Goal: Task Accomplishment & Management: Manage account settings

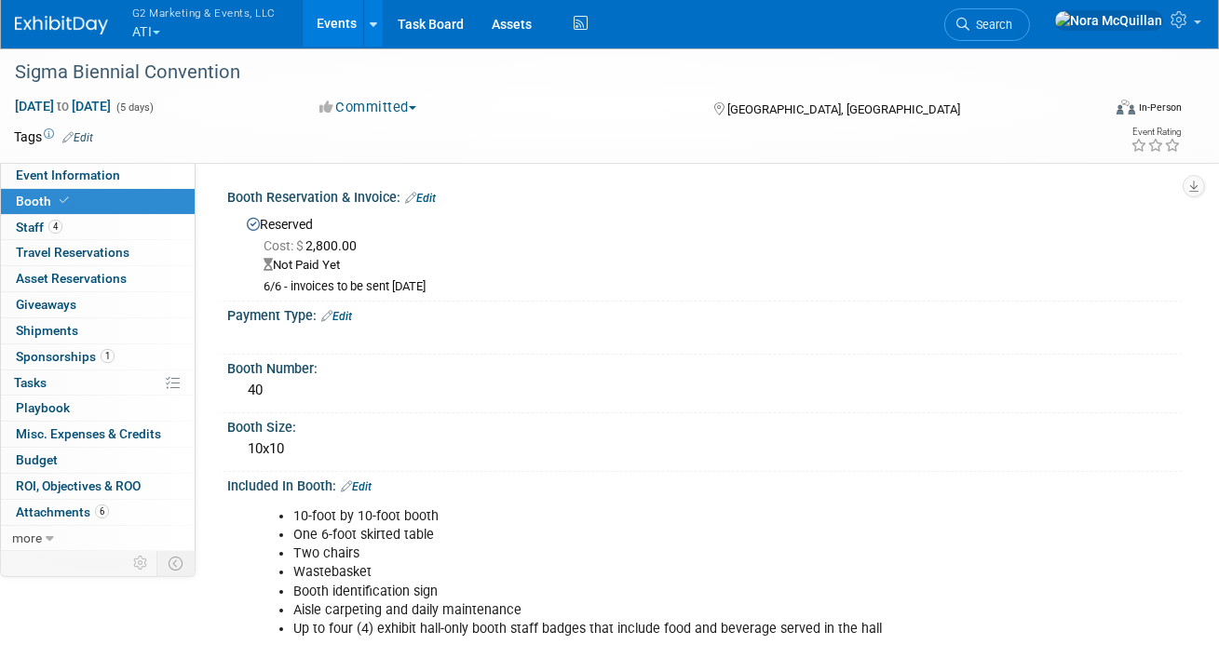
click at [142, 36] on button "G2 Marketing & Events, LLC ATI" at bounding box center [214, 24] width 169 height 48
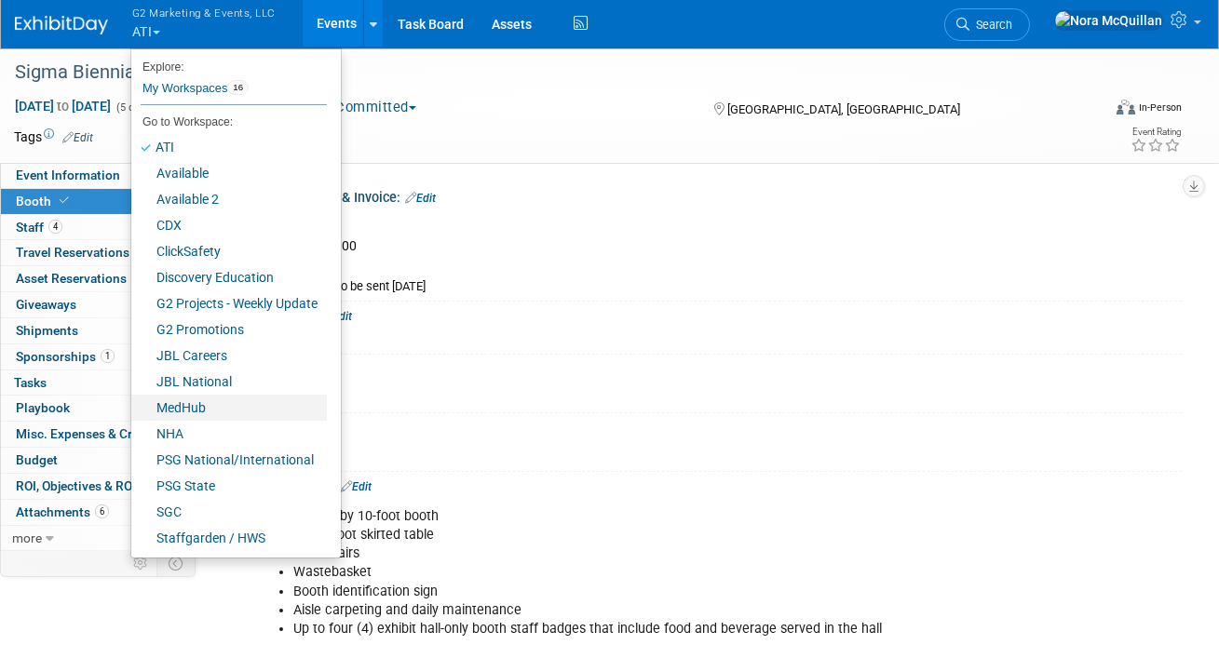
click at [173, 415] on link "MedHub" at bounding box center [229, 408] width 196 height 26
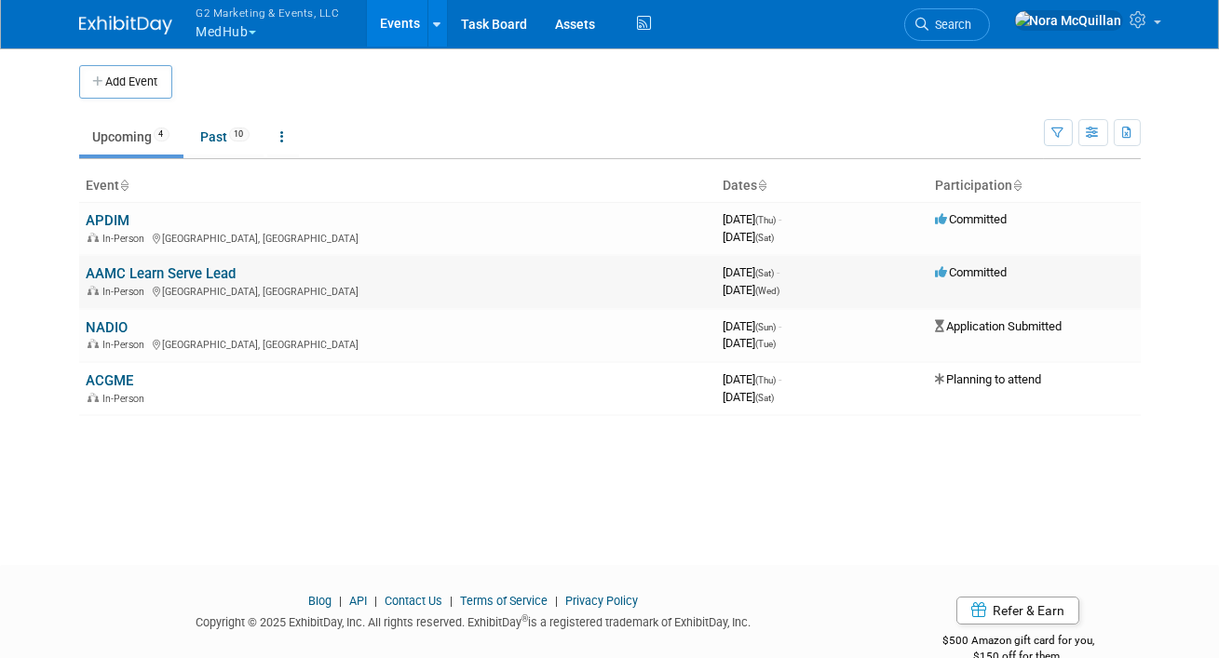
click at [114, 272] on link "AAMC Learn Serve Lead" at bounding box center [162, 273] width 150 height 17
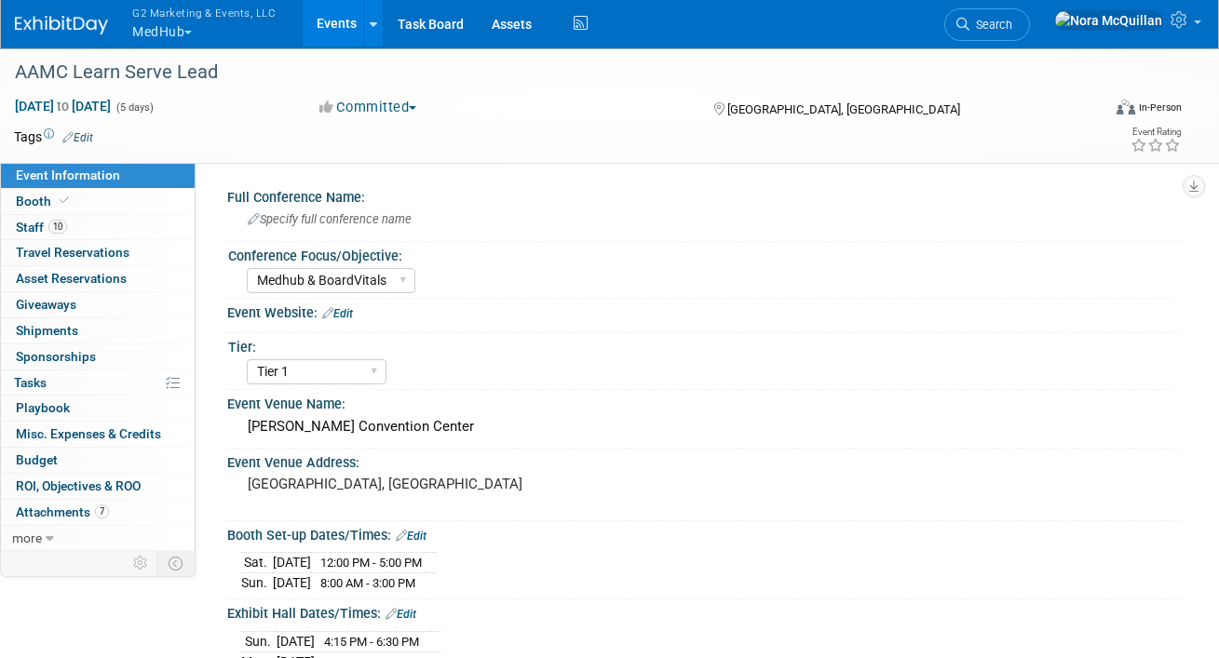
select select "Medhub & BoardVitals"
select select "Tier 1"
click at [336, 35] on link "Events" at bounding box center [337, 23] width 68 height 47
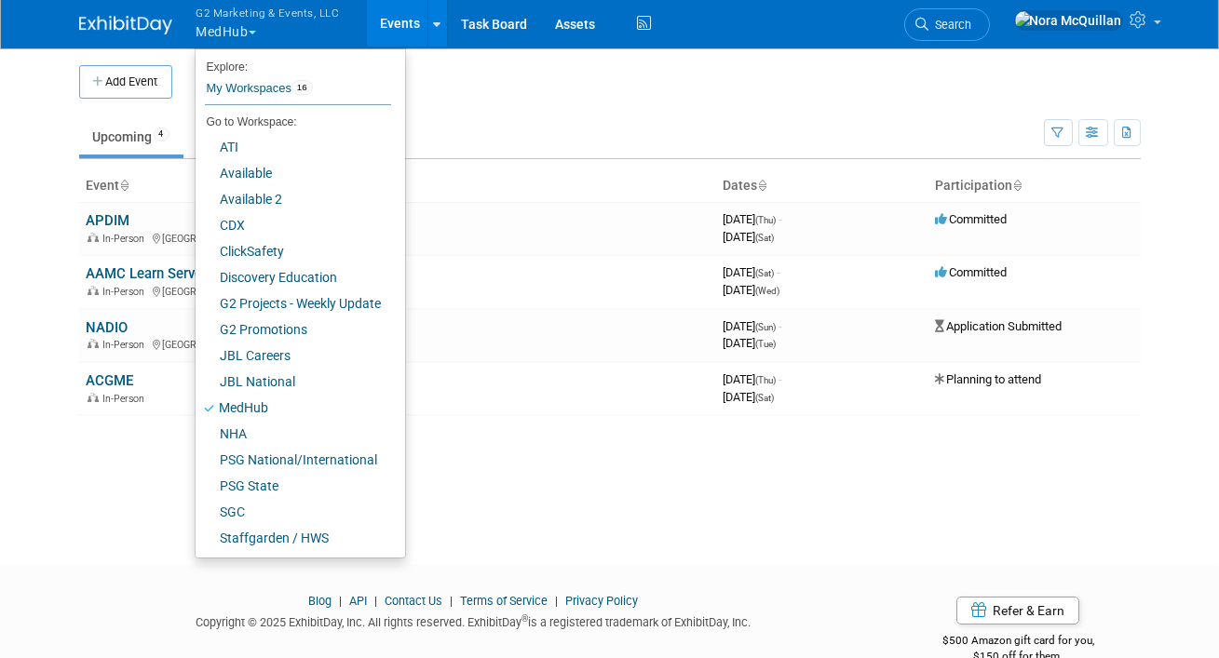
click at [22, 111] on body "G2 Marketing & Events, LLC MedHub Explore: My Workspaces 16 Go to Workspace: AT…" at bounding box center [609, 329] width 1219 height 658
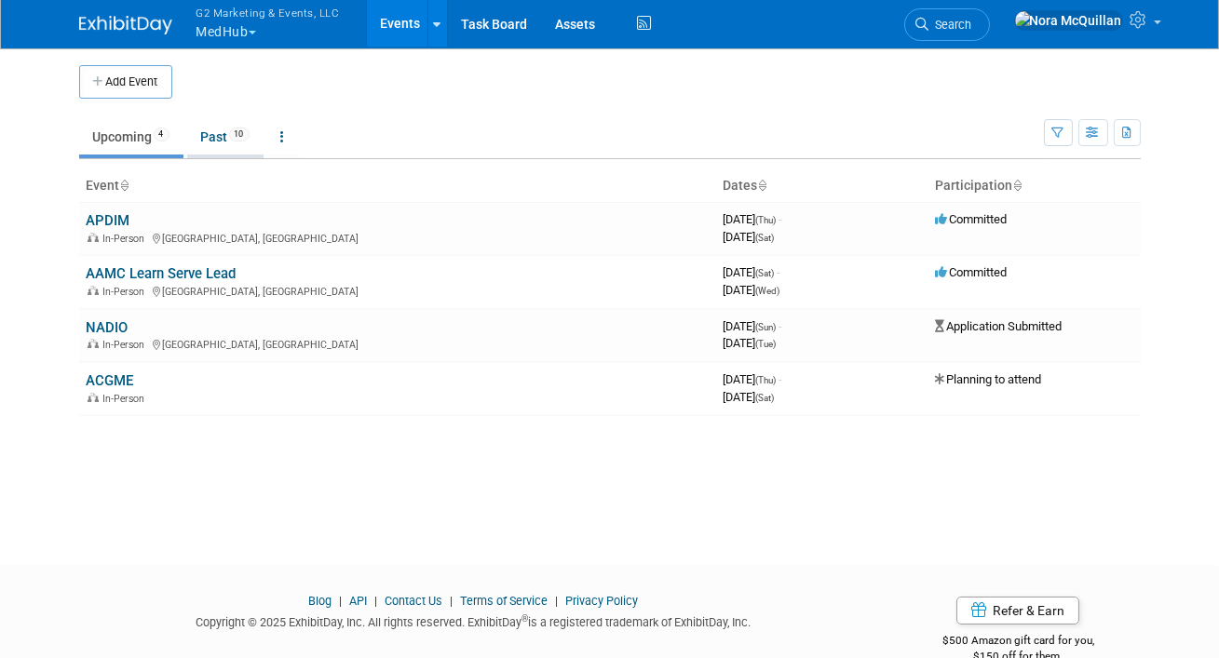
click at [218, 135] on link "Past 10" at bounding box center [225, 136] width 76 height 35
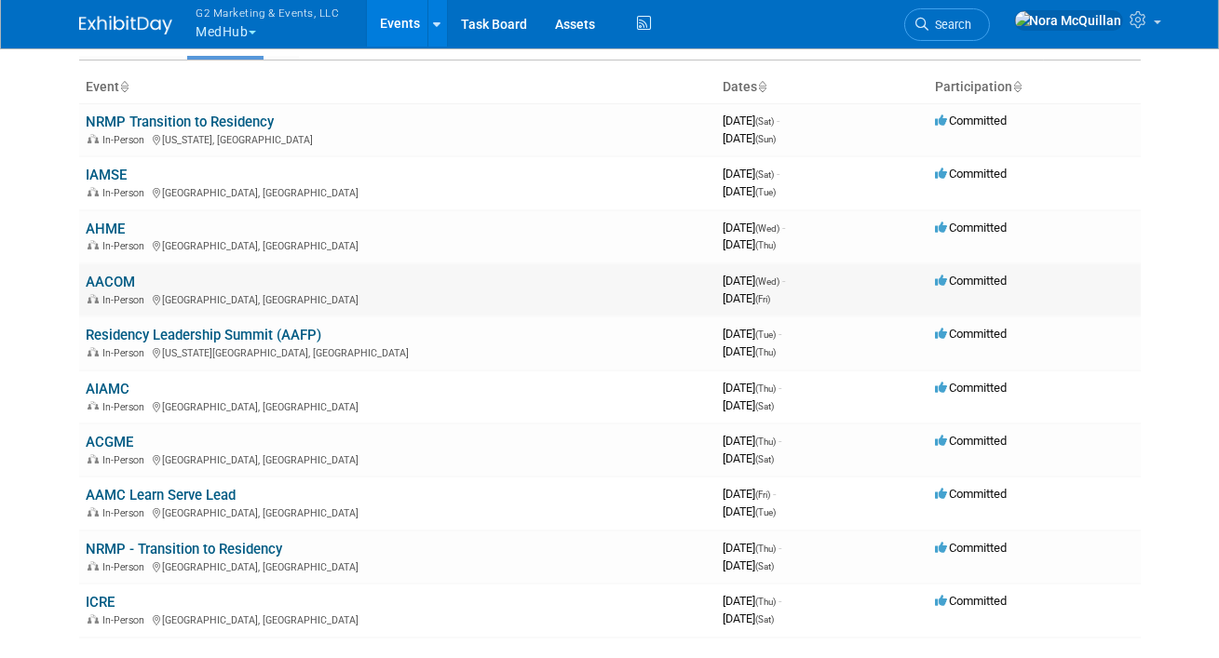
scroll to position [165, 0]
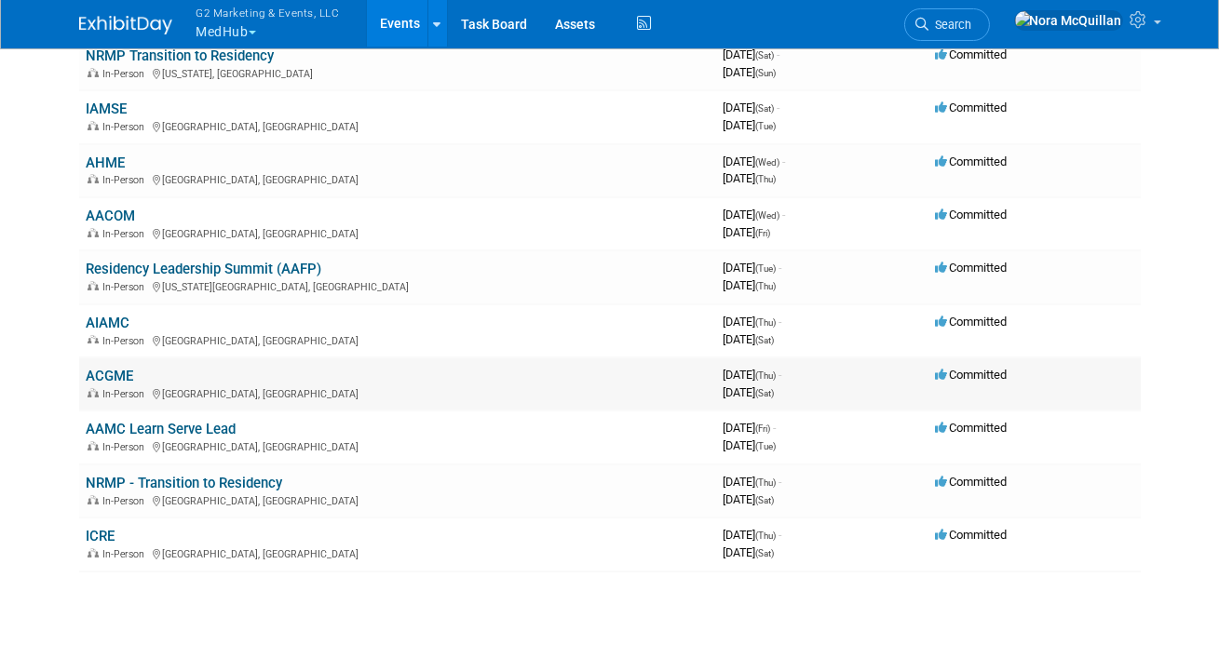
click at [106, 375] on link "ACGME" at bounding box center [110, 376] width 47 height 17
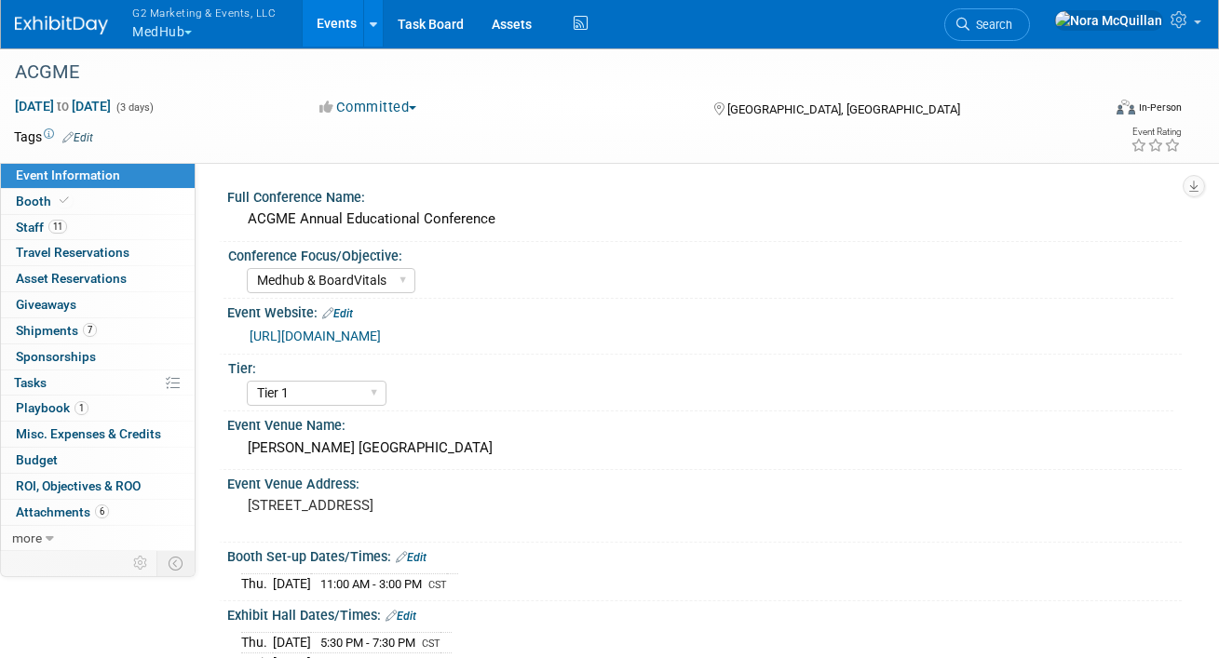
select select "Medhub & BoardVitals"
select select "Tier 1"
click at [37, 331] on span "Shipments 7" at bounding box center [56, 330] width 81 height 15
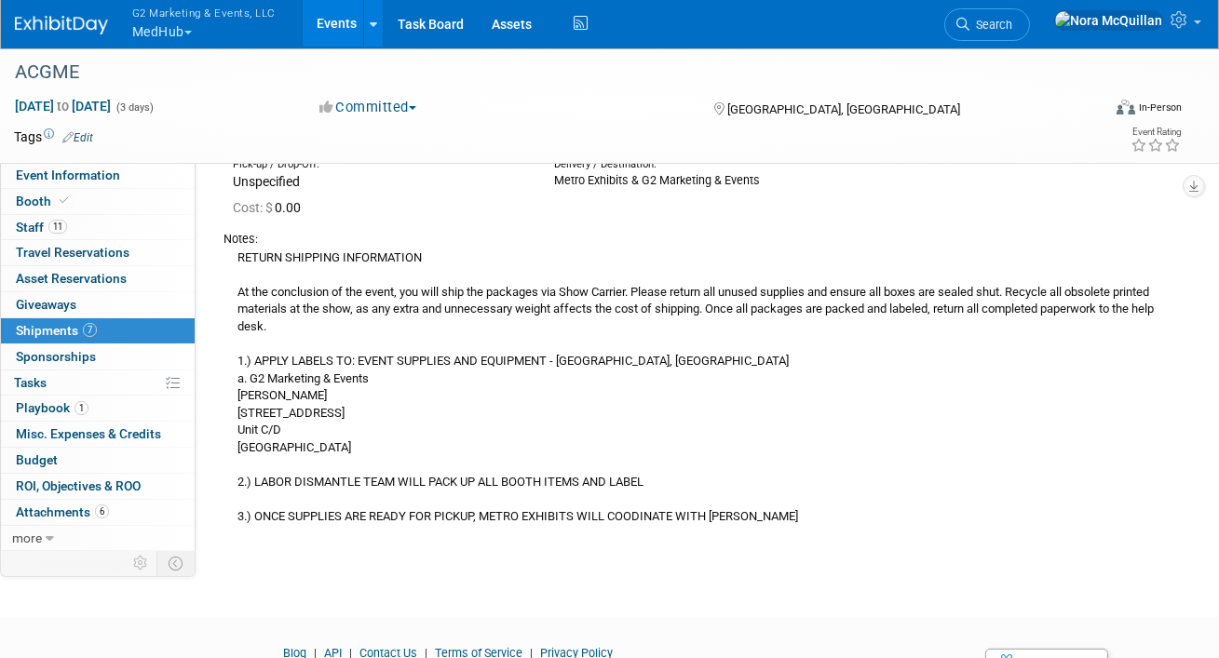
scroll to position [2087, 0]
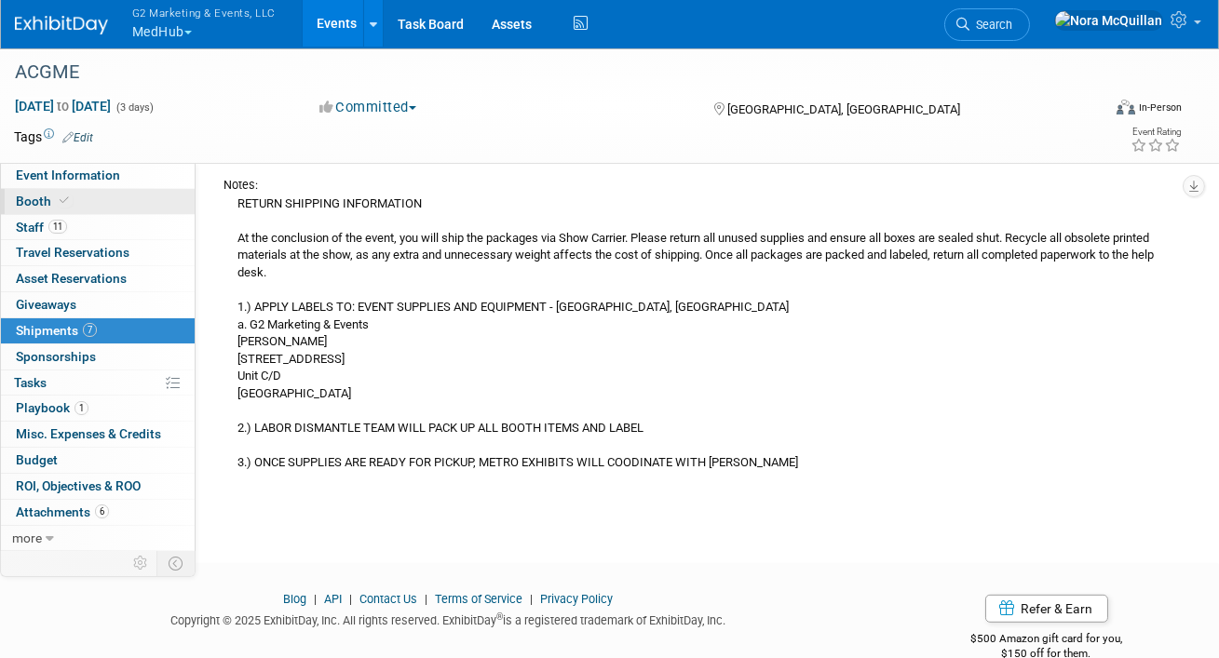
click at [71, 189] on link "Booth" at bounding box center [98, 201] width 194 height 25
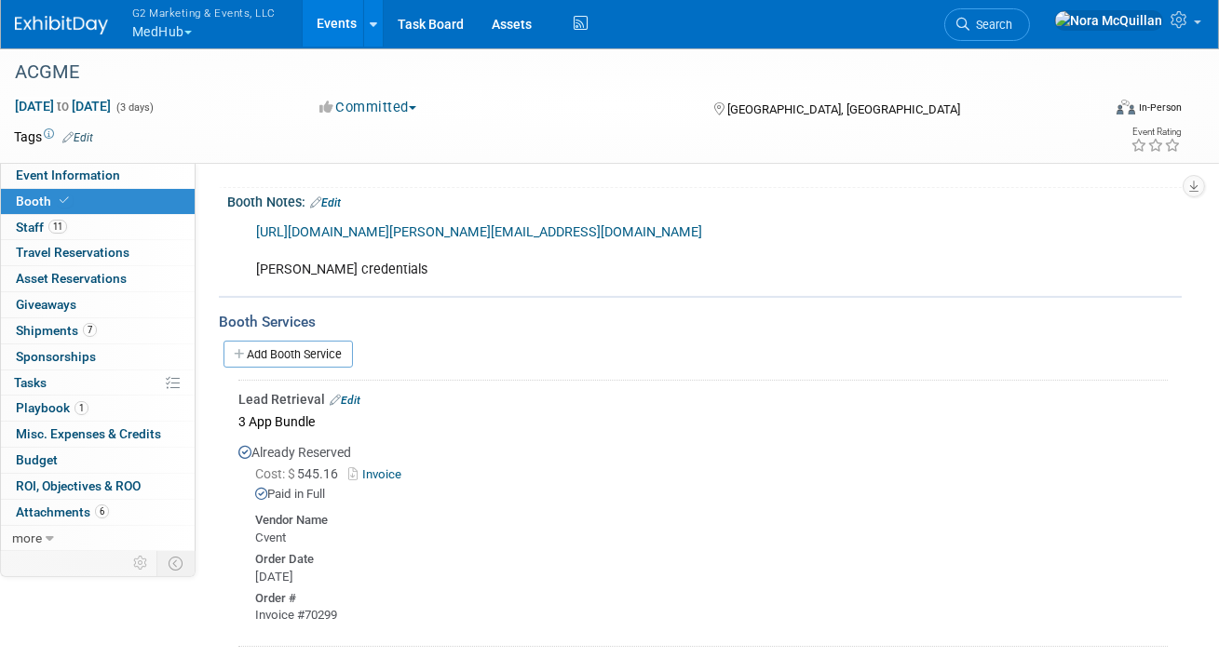
scroll to position [817, 0]
click at [336, 20] on link "Events" at bounding box center [337, 23] width 68 height 47
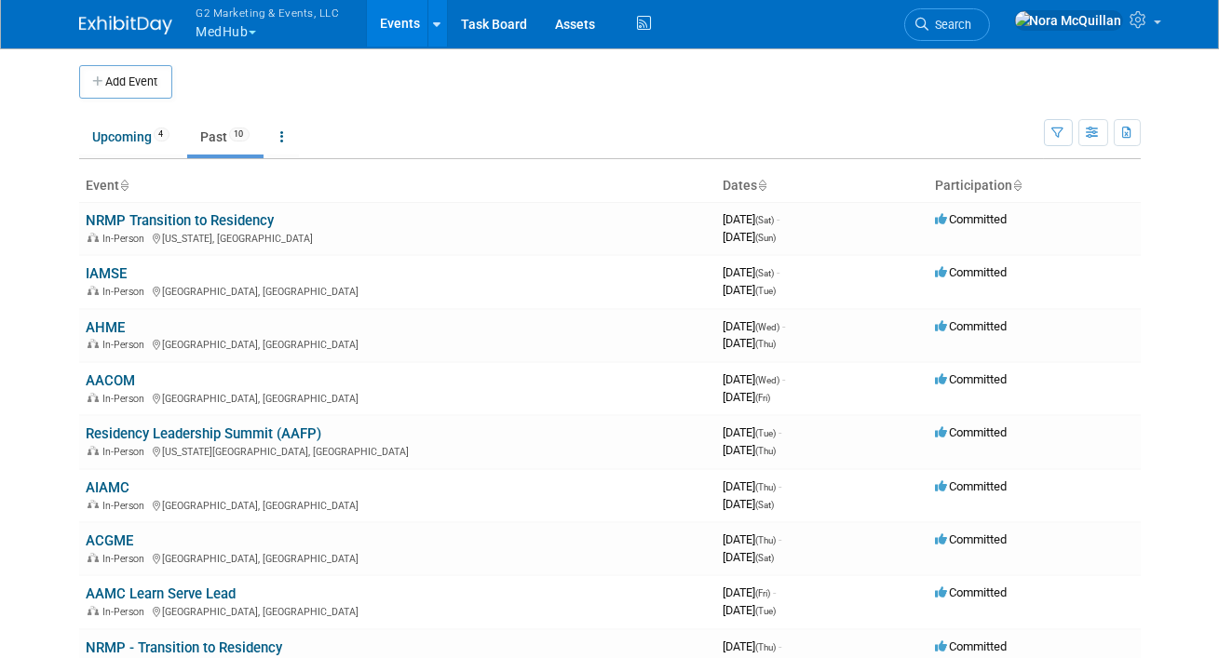
click at [253, 25] on button "G2 Marketing & Events, LLC MedHub" at bounding box center [279, 24] width 169 height 48
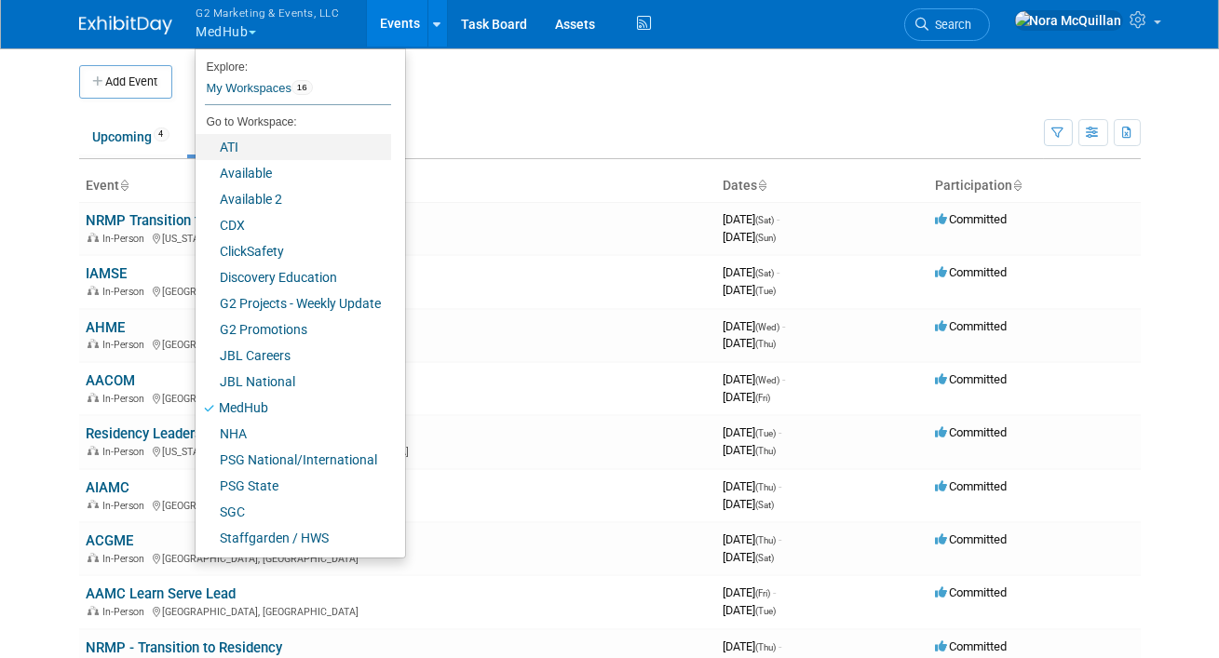
click at [231, 150] on link "ATI" at bounding box center [294, 147] width 196 height 26
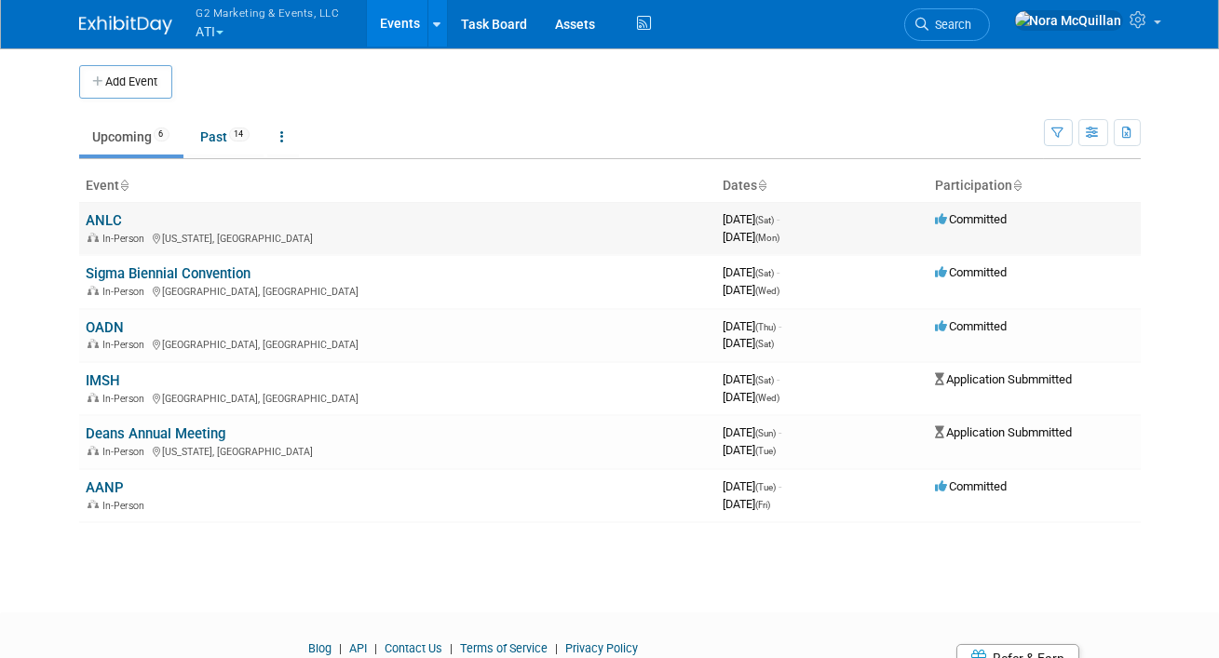
click at [110, 217] on link "ANLC" at bounding box center [105, 220] width 36 height 17
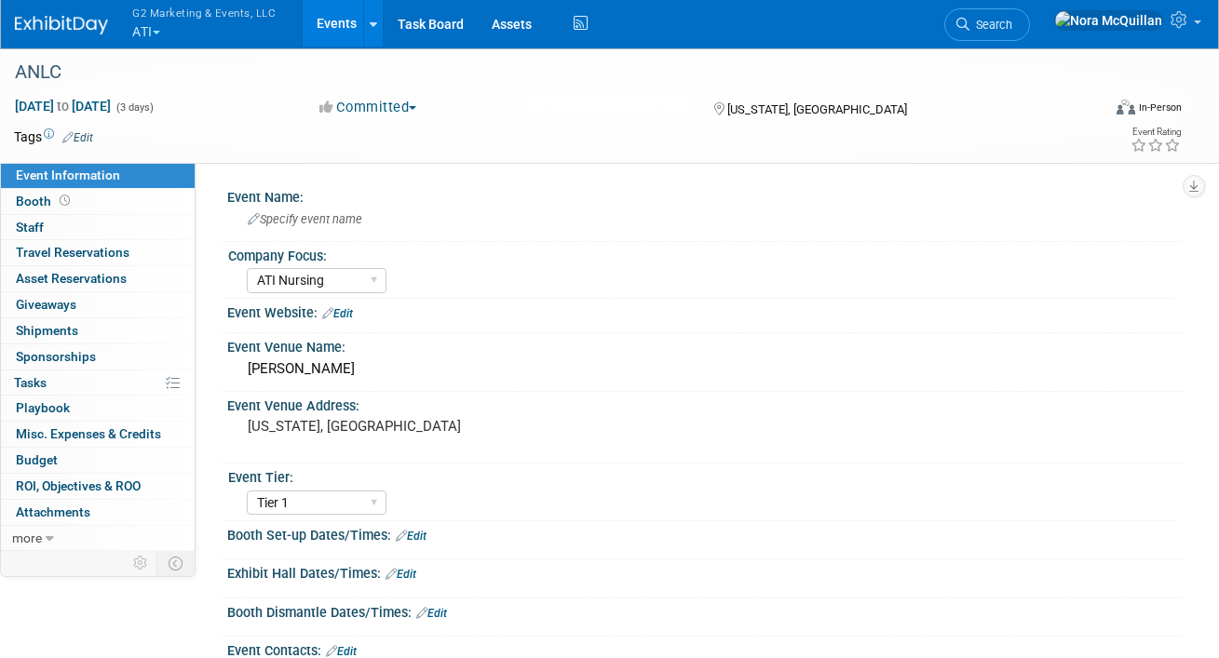
select select "ATI Nursing"
select select "Tier 1"
click at [154, 33] on button "G2 Marketing & Events, LLC ATI" at bounding box center [214, 24] width 169 height 48
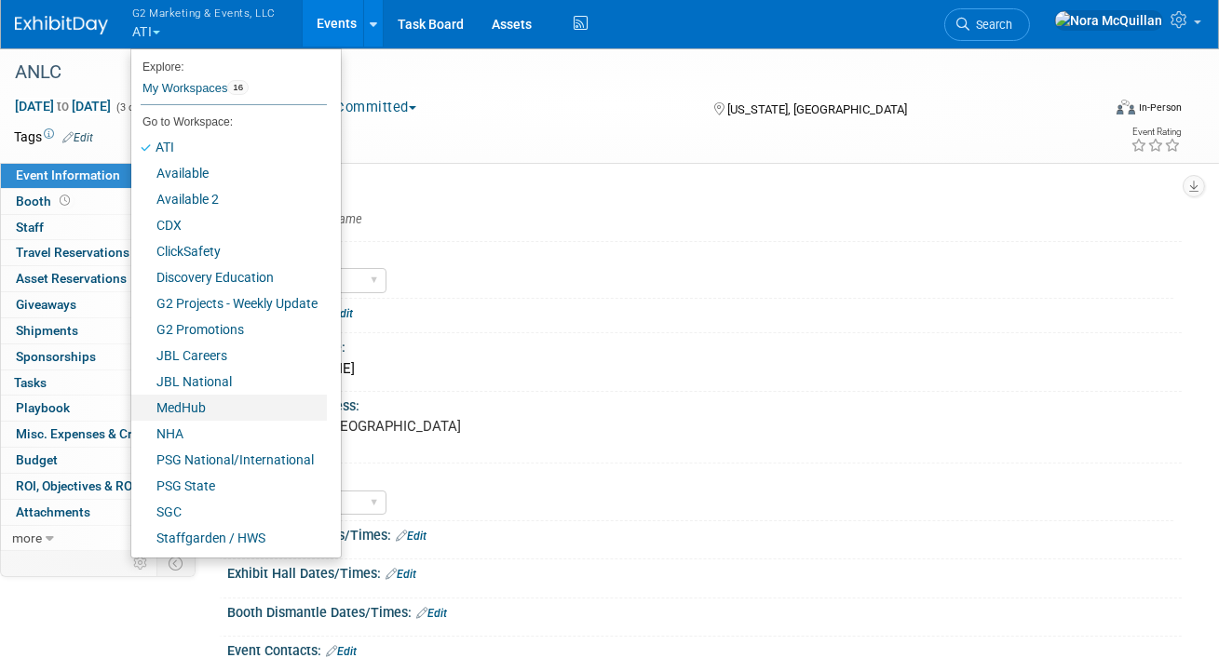
click at [201, 409] on link "MedHub" at bounding box center [229, 408] width 196 height 26
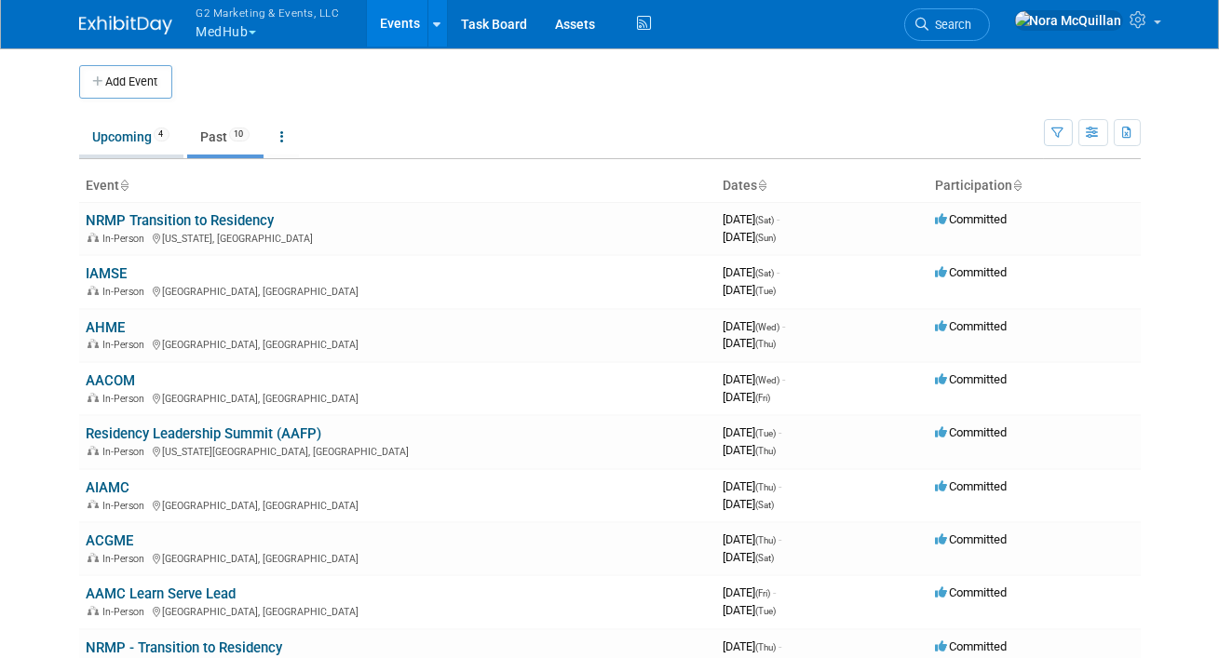
click at [118, 137] on link "Upcoming 4" at bounding box center [131, 136] width 104 height 35
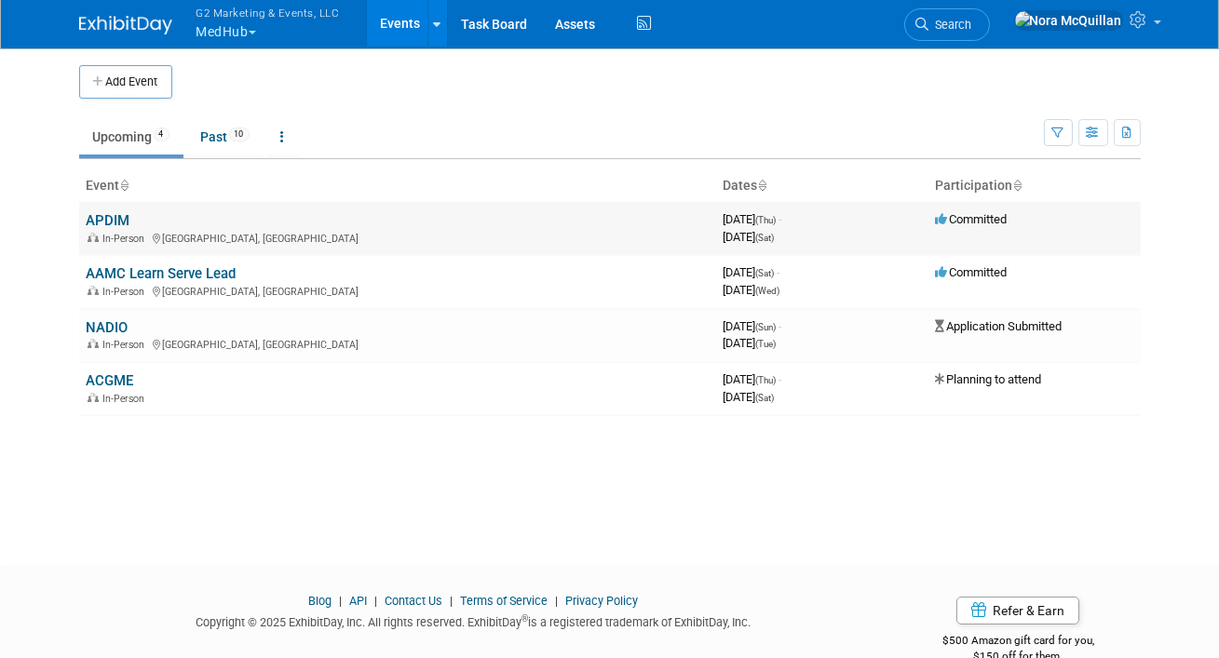
click at [113, 224] on link "APDIM" at bounding box center [109, 220] width 44 height 17
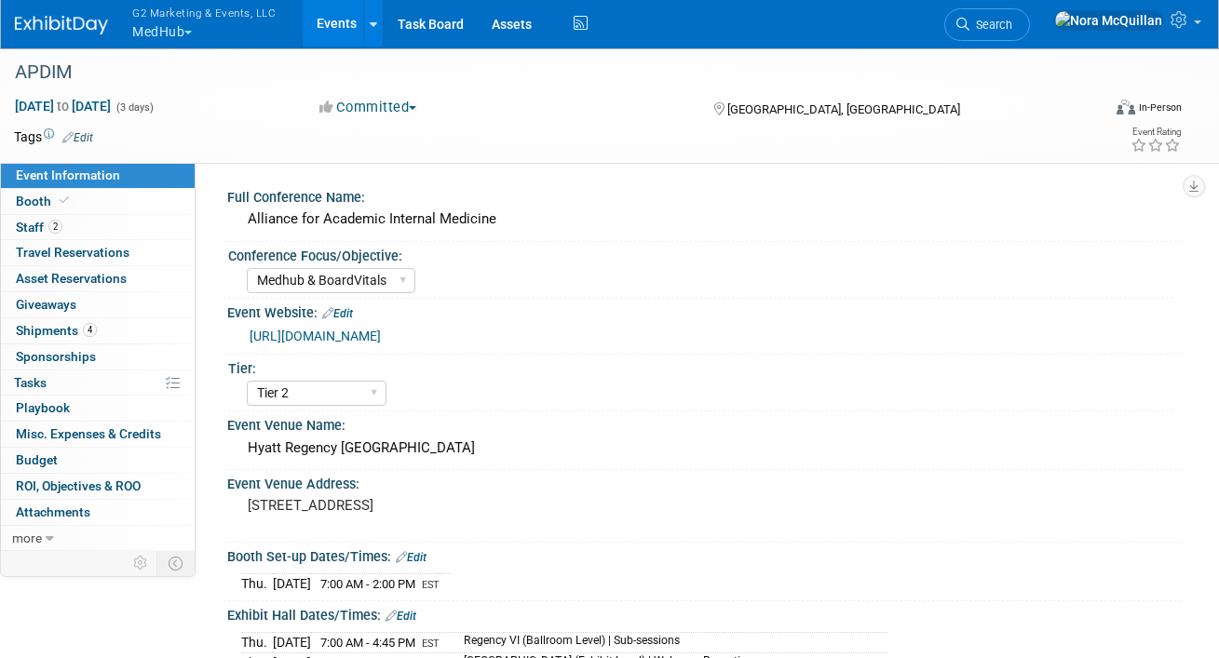
select select "Medhub & BoardVitals"
select select "Tier 2"
click at [65, 334] on span "Shipments 4" at bounding box center [56, 330] width 81 height 15
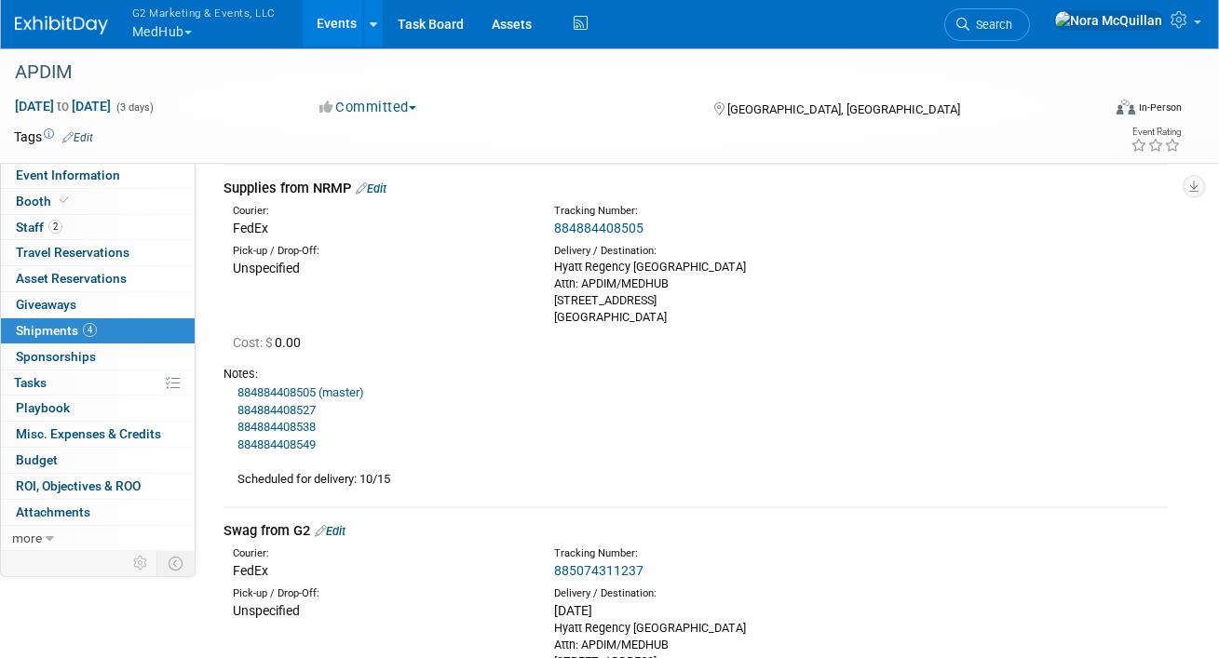
scroll to position [75, 0]
click at [578, 228] on link "884884408505" at bounding box center [598, 228] width 89 height 15
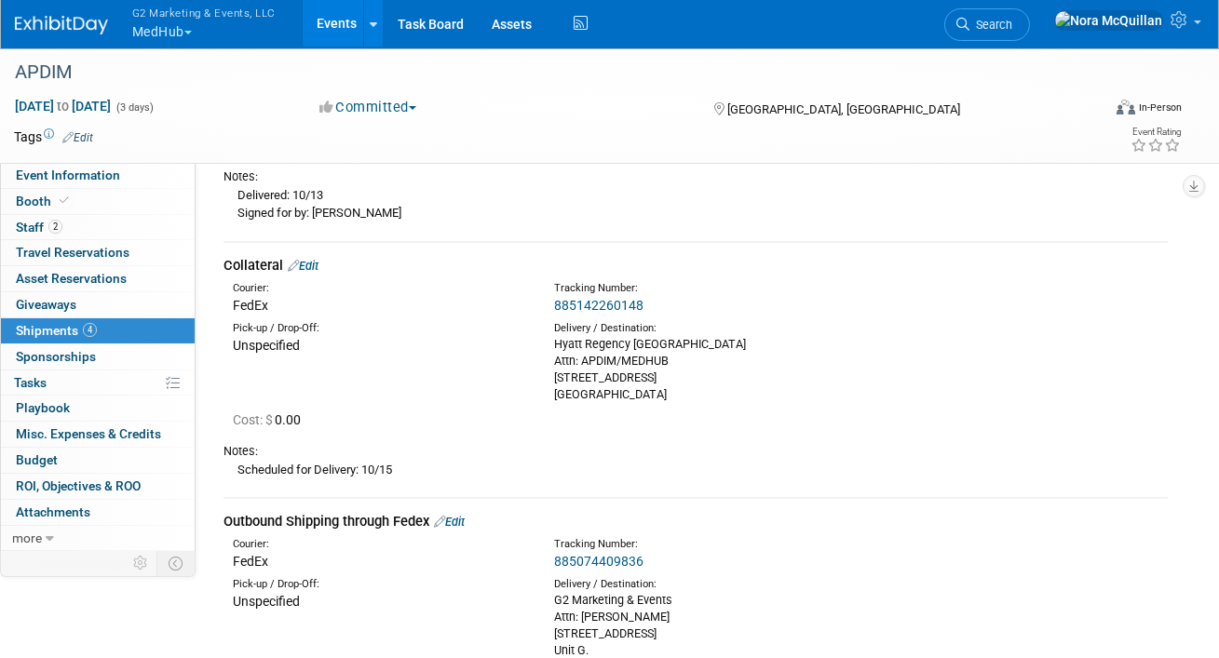
scroll to position [634, 0]
click at [602, 304] on link "885142260148" at bounding box center [598, 304] width 89 height 15
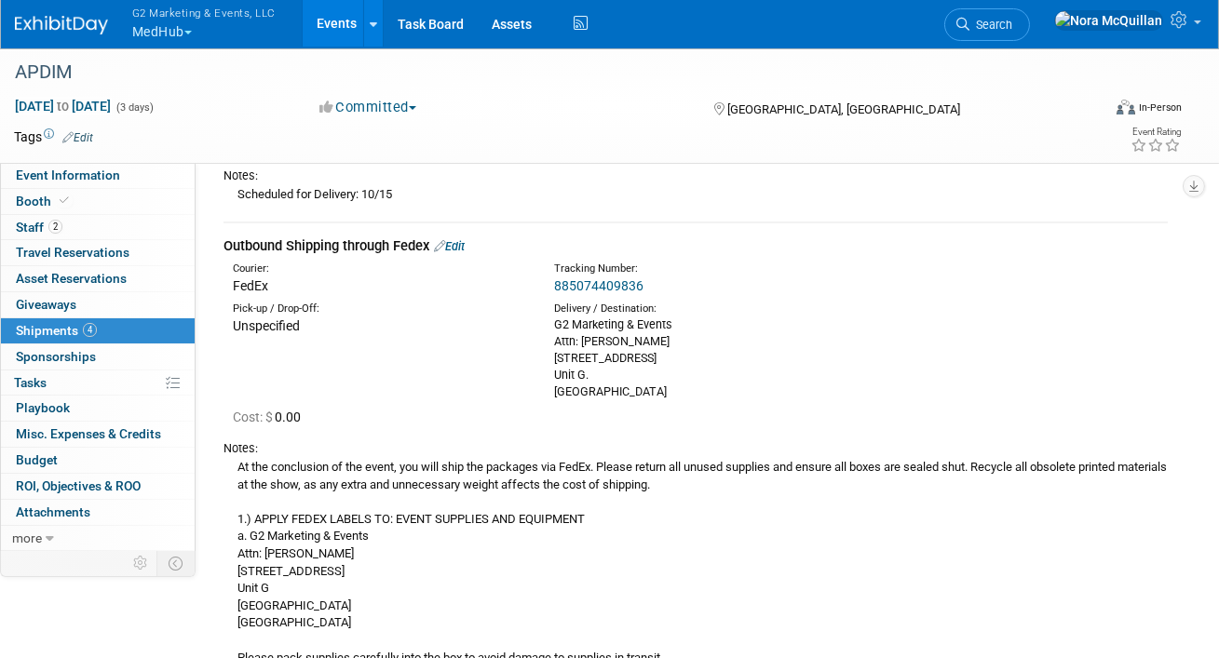
scroll to position [910, 0]
click at [43, 198] on span "Booth" at bounding box center [44, 201] width 57 height 15
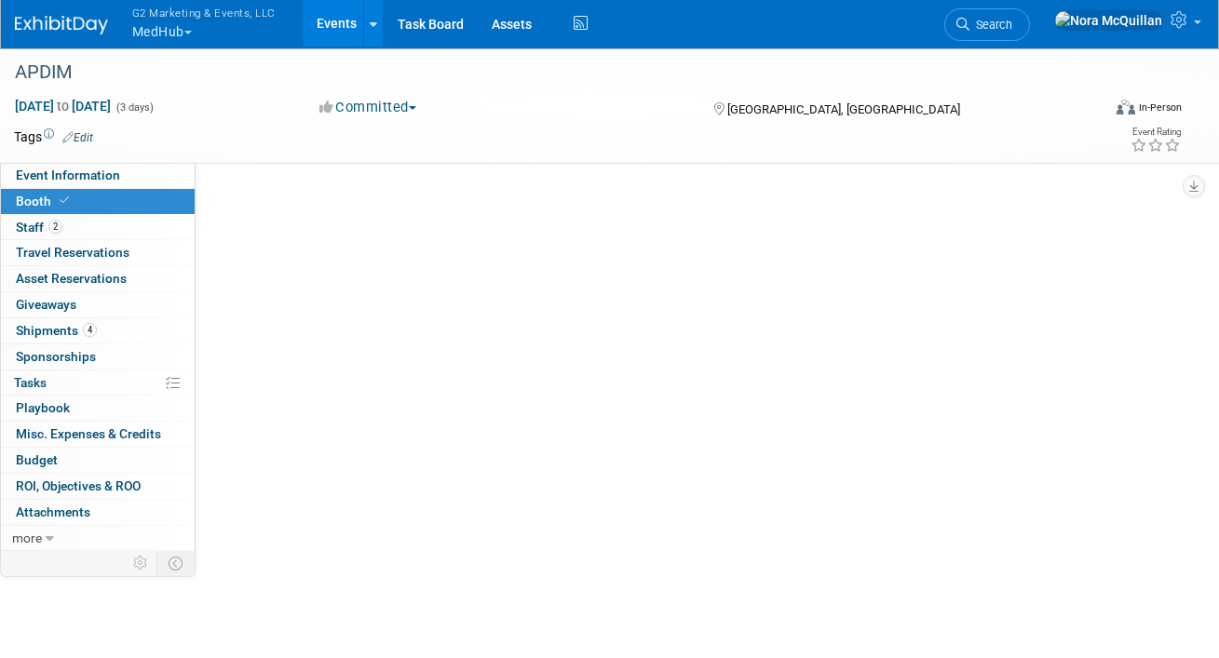
scroll to position [0, 0]
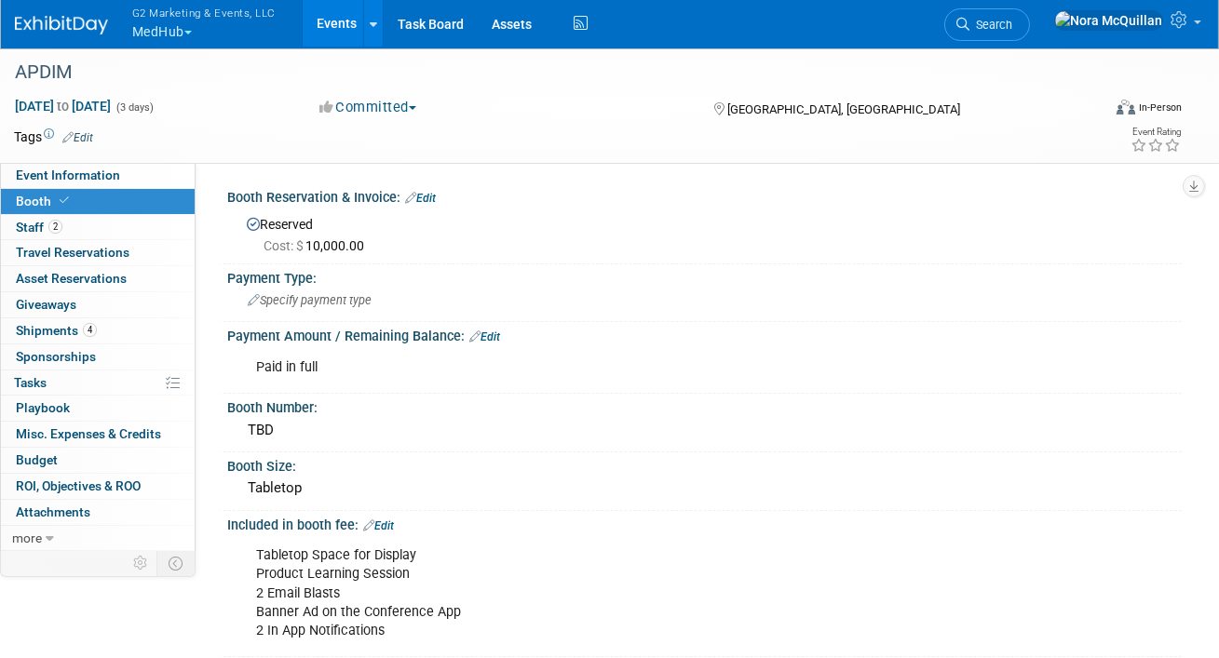
click at [327, 21] on link "Events" at bounding box center [337, 23] width 68 height 47
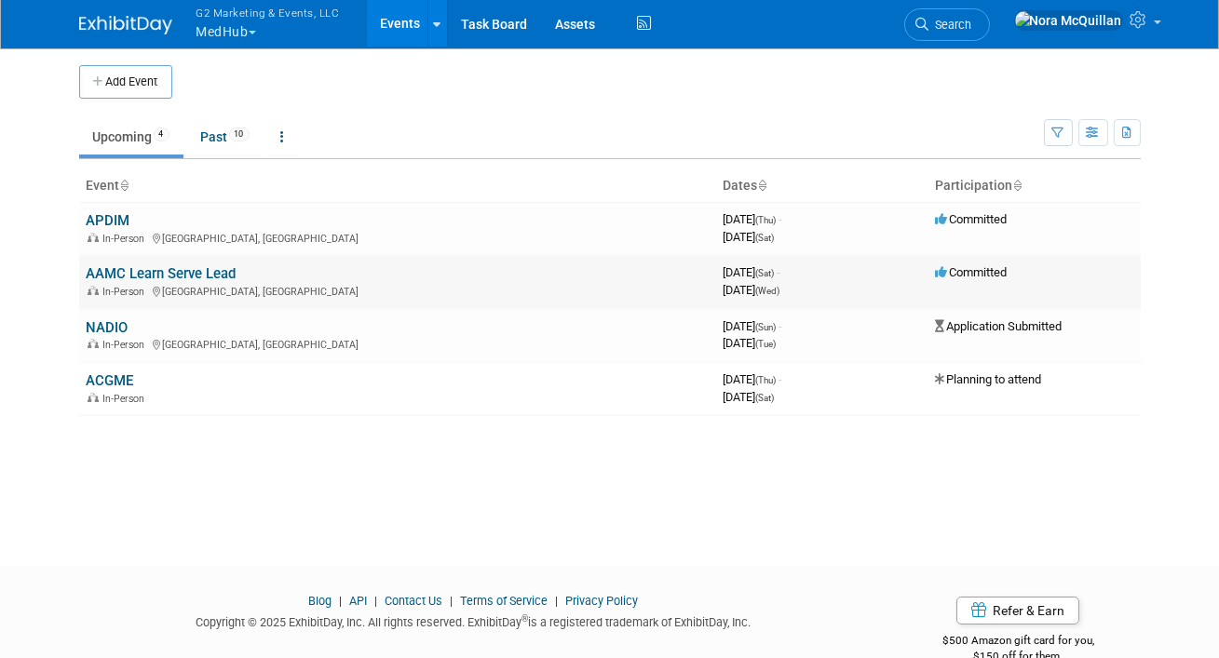
click at [127, 277] on link "AAMC Learn Serve Lead" at bounding box center [162, 273] width 150 height 17
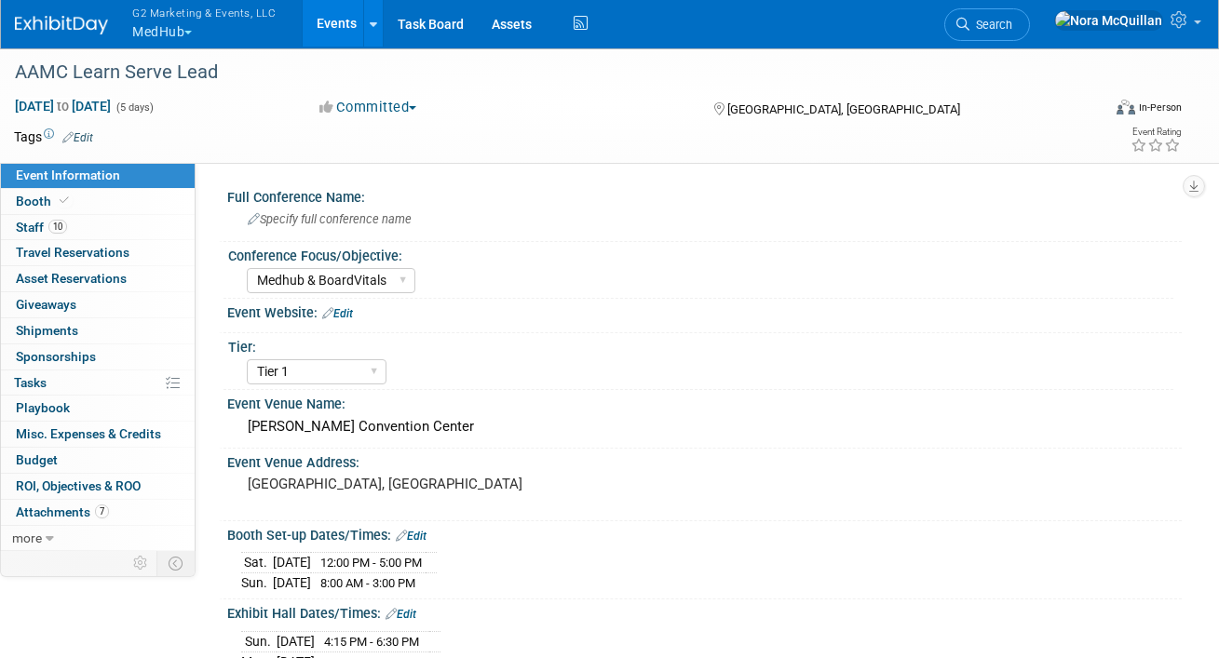
select select "Medhub & BoardVitals"
select select "Tier 1"
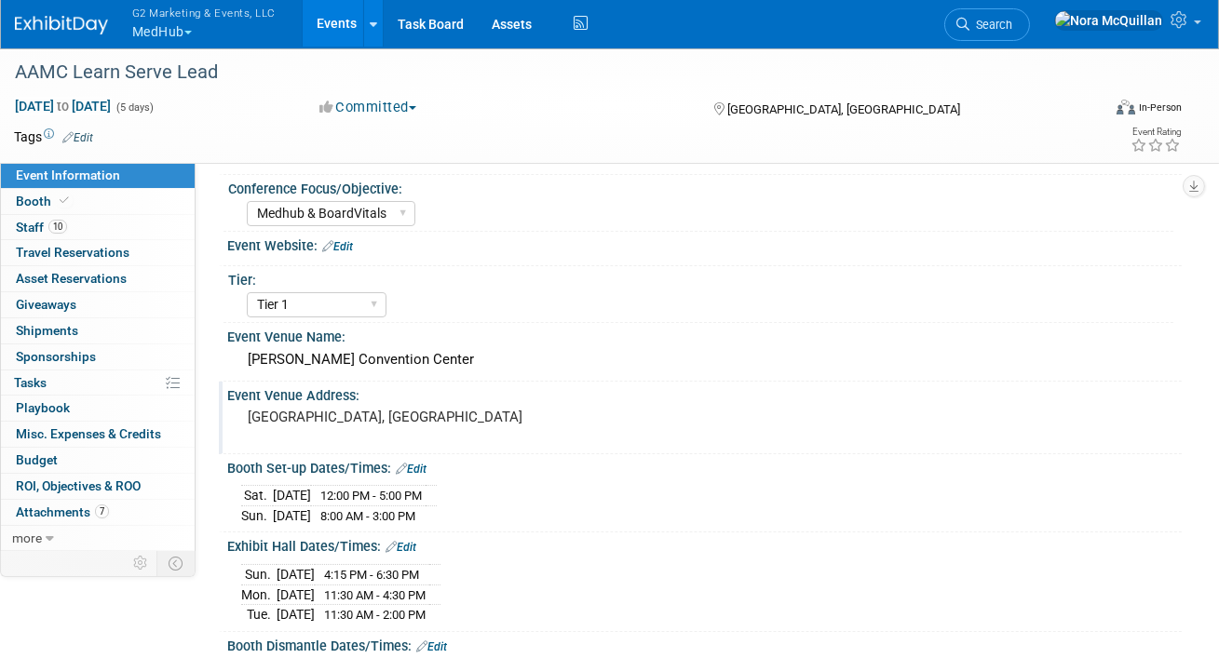
scroll to position [71, 0]
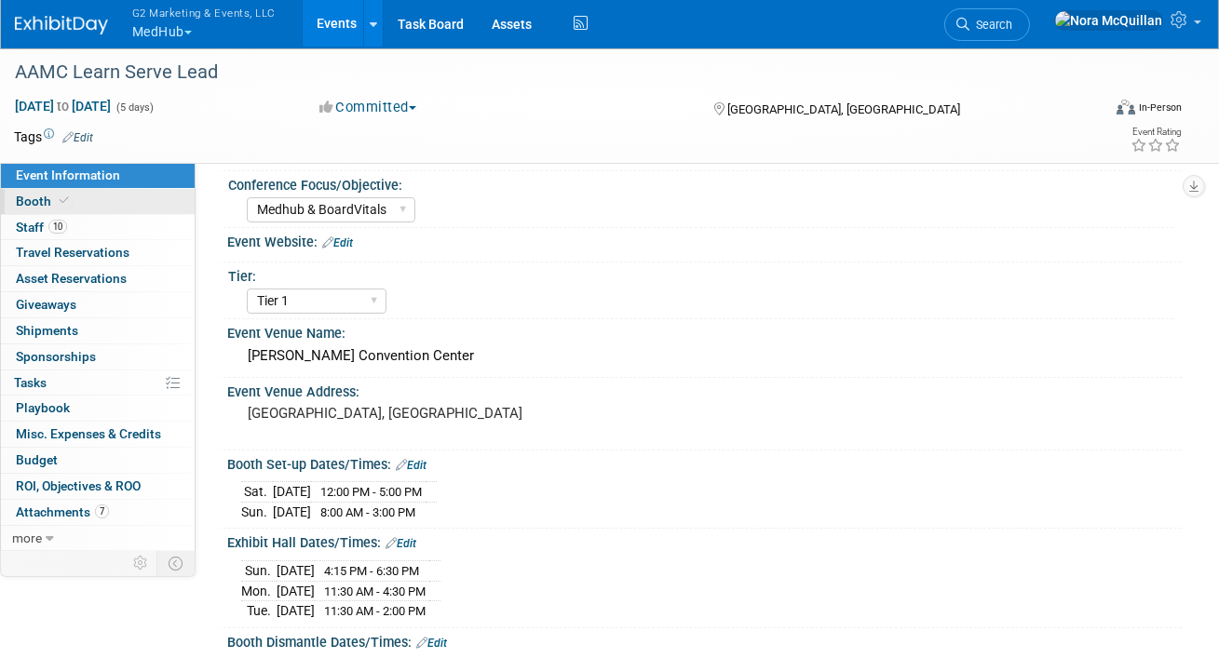
click at [34, 203] on span "Booth" at bounding box center [44, 201] width 57 height 15
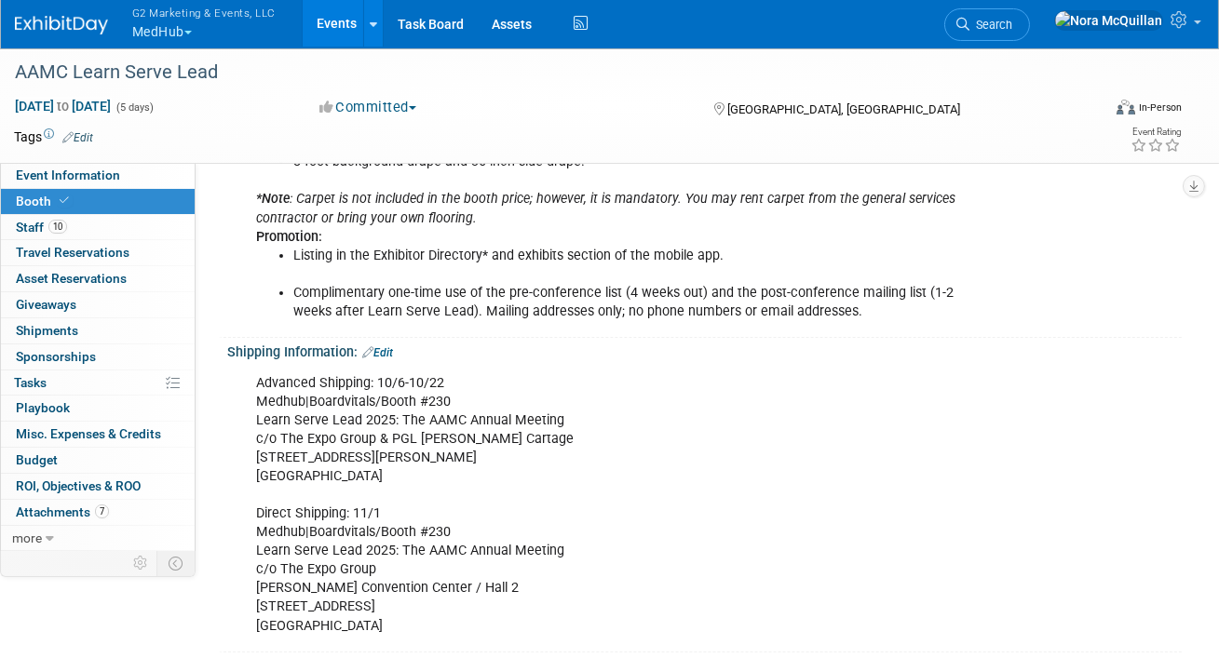
scroll to position [1032, 0]
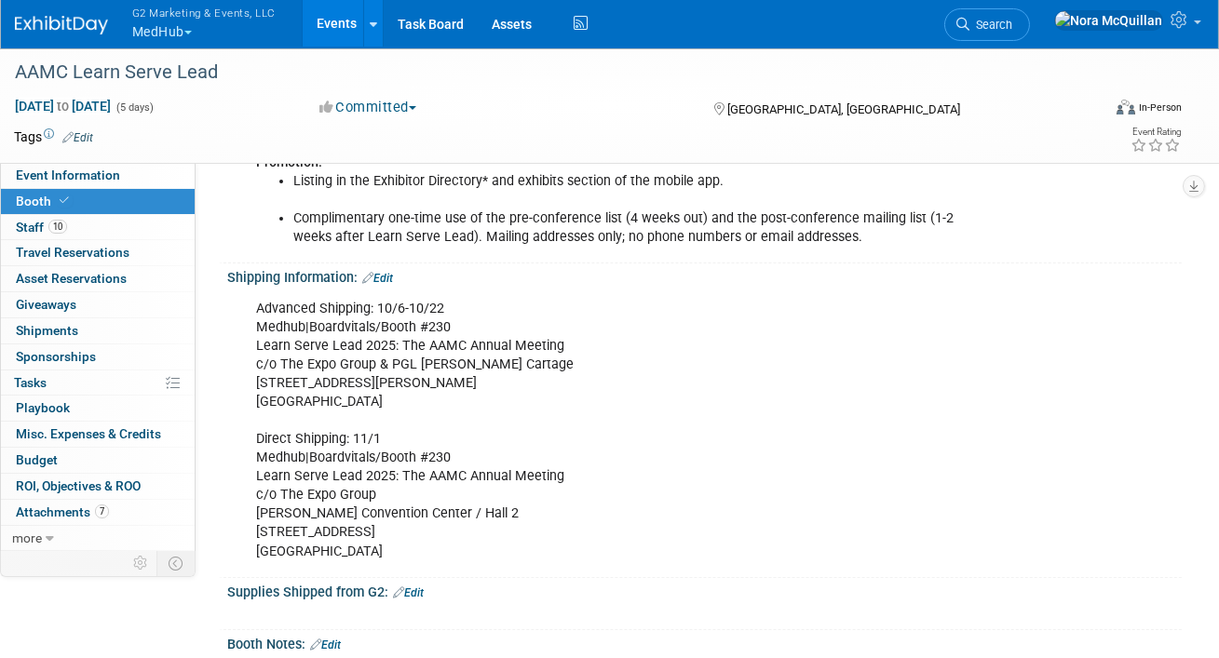
click at [169, 33] on button "G2 Marketing & Events, LLC MedHub" at bounding box center [214, 24] width 169 height 48
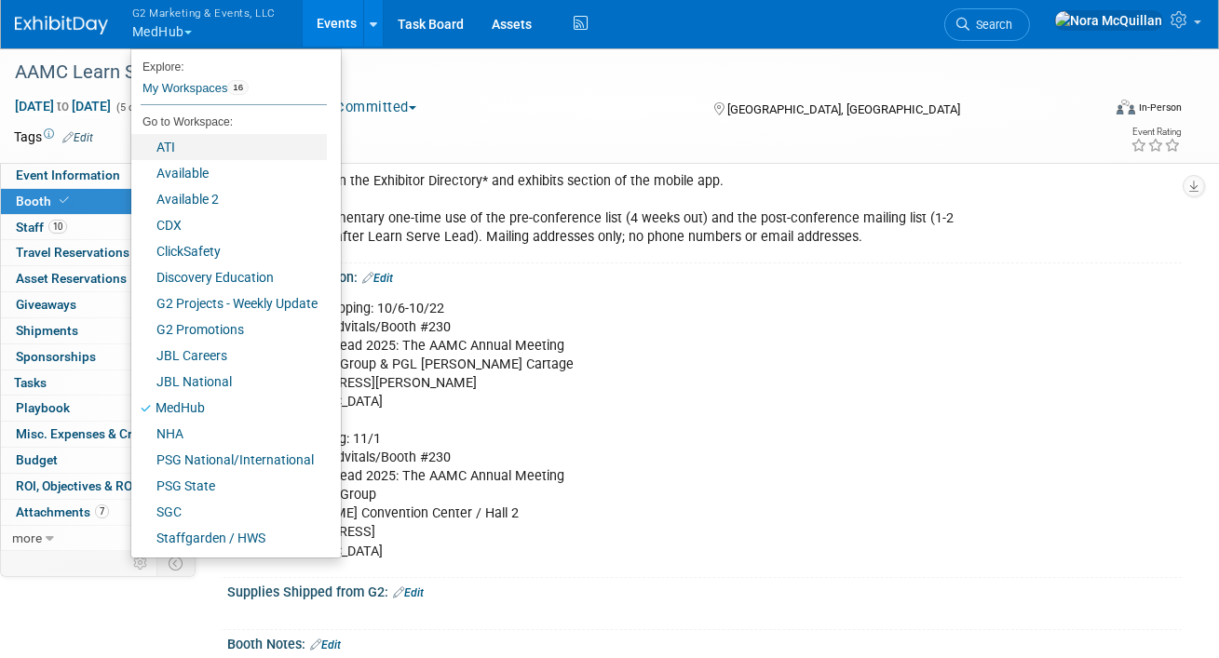
click at [174, 150] on link "ATI" at bounding box center [229, 147] width 196 height 26
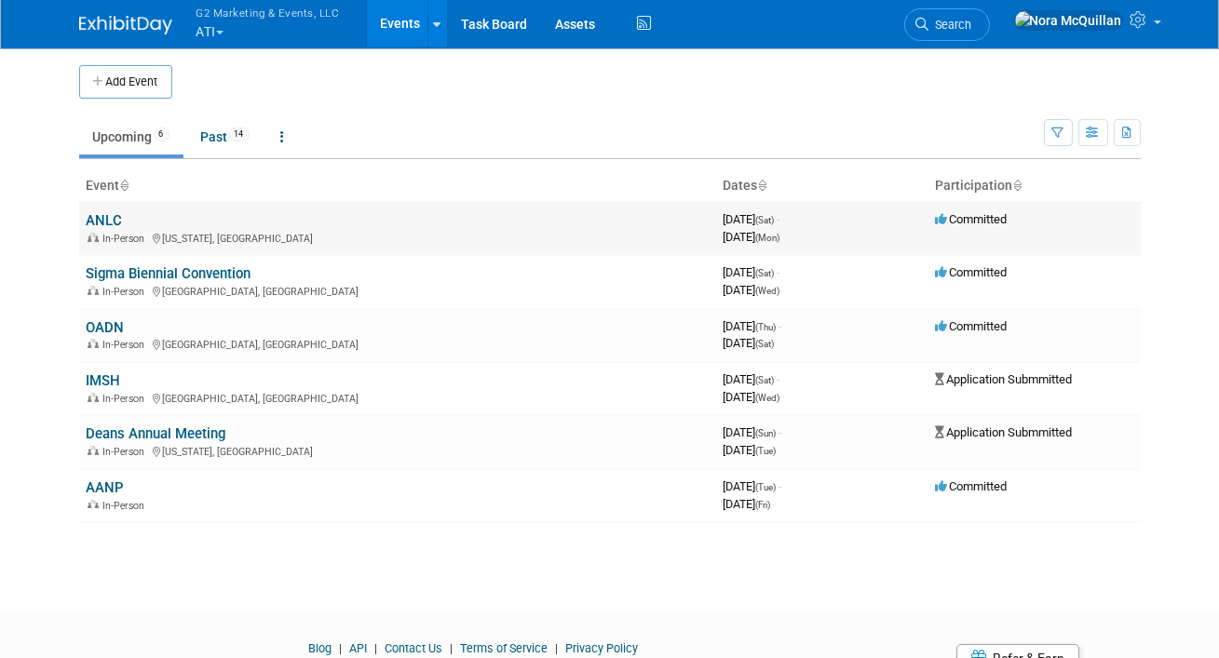
click at [102, 218] on link "ANLC" at bounding box center [105, 220] width 36 height 17
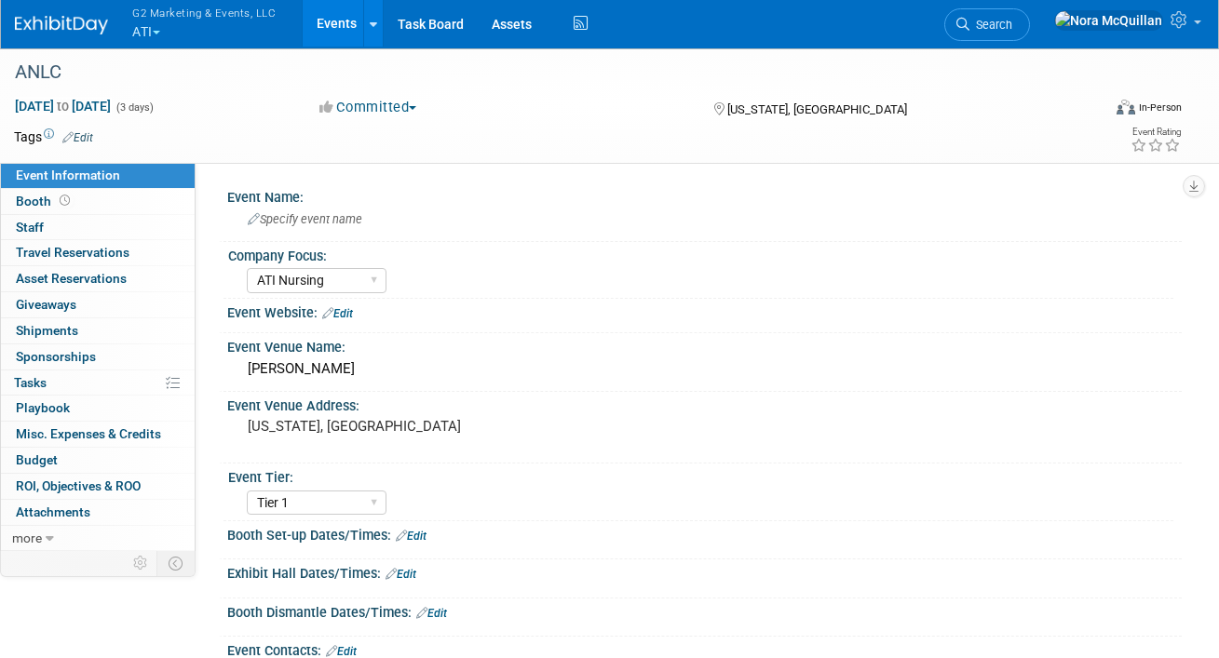
select select "ATI Nursing"
select select "Tier 1"
click at [84, 200] on link "Booth" at bounding box center [98, 201] width 194 height 25
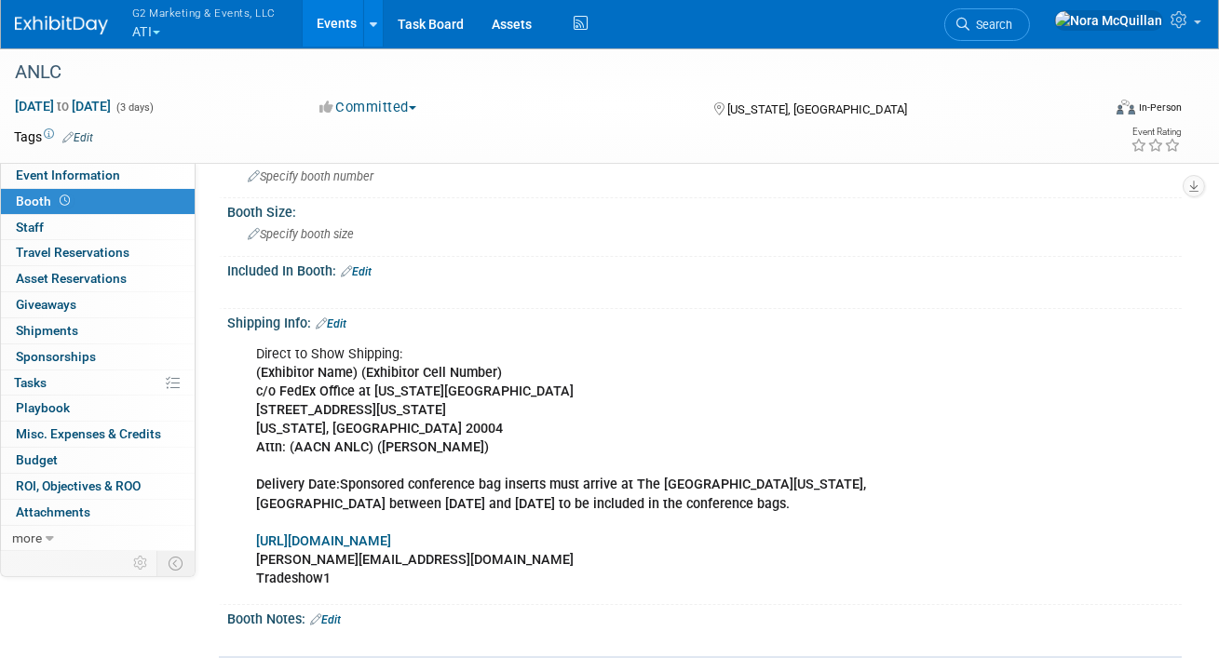
scroll to position [239, 0]
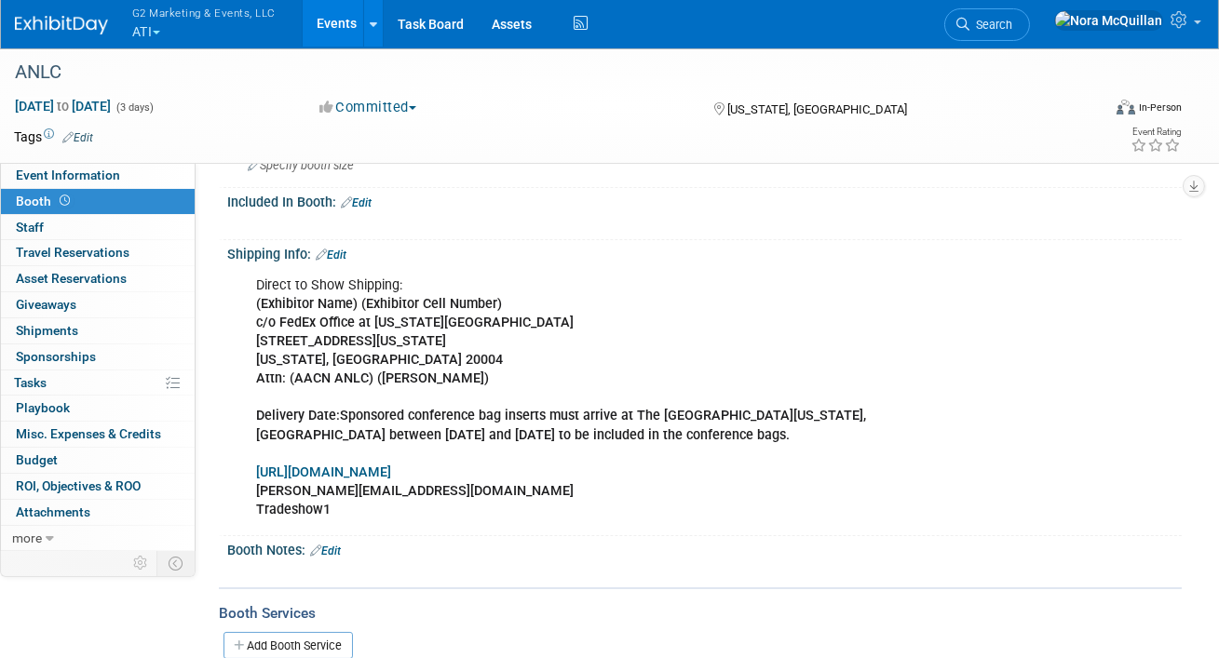
click at [326, 17] on link "Events" at bounding box center [337, 23] width 68 height 47
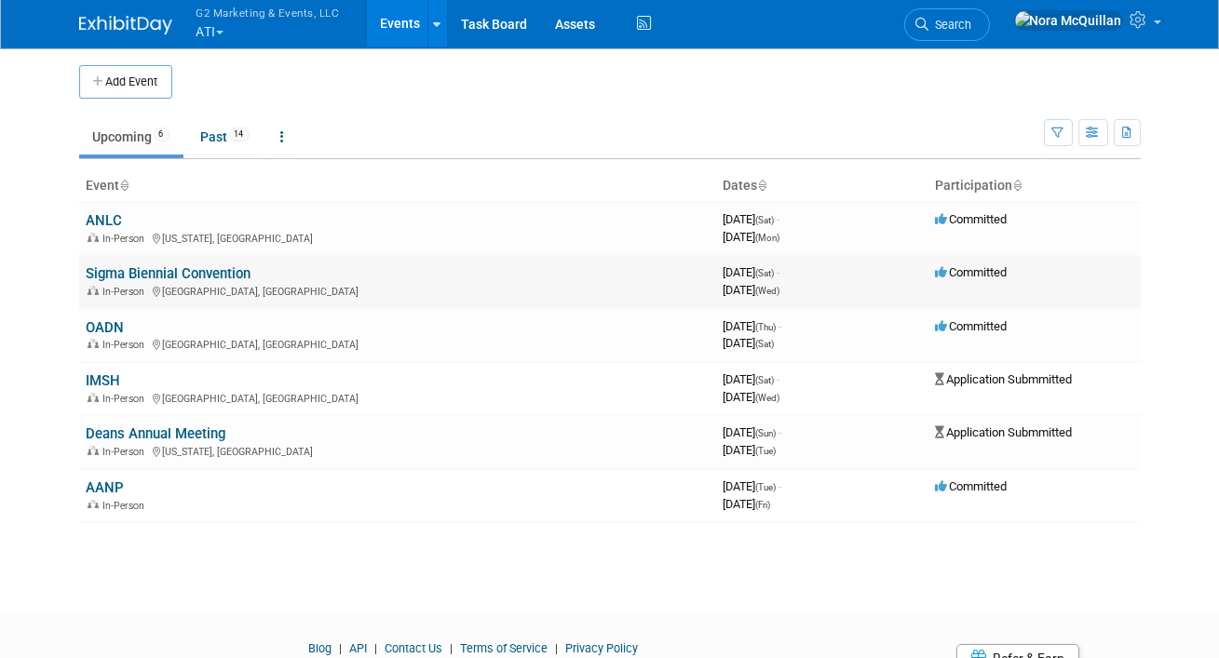
click at [135, 277] on link "Sigma Biennial Convention" at bounding box center [169, 273] width 165 height 17
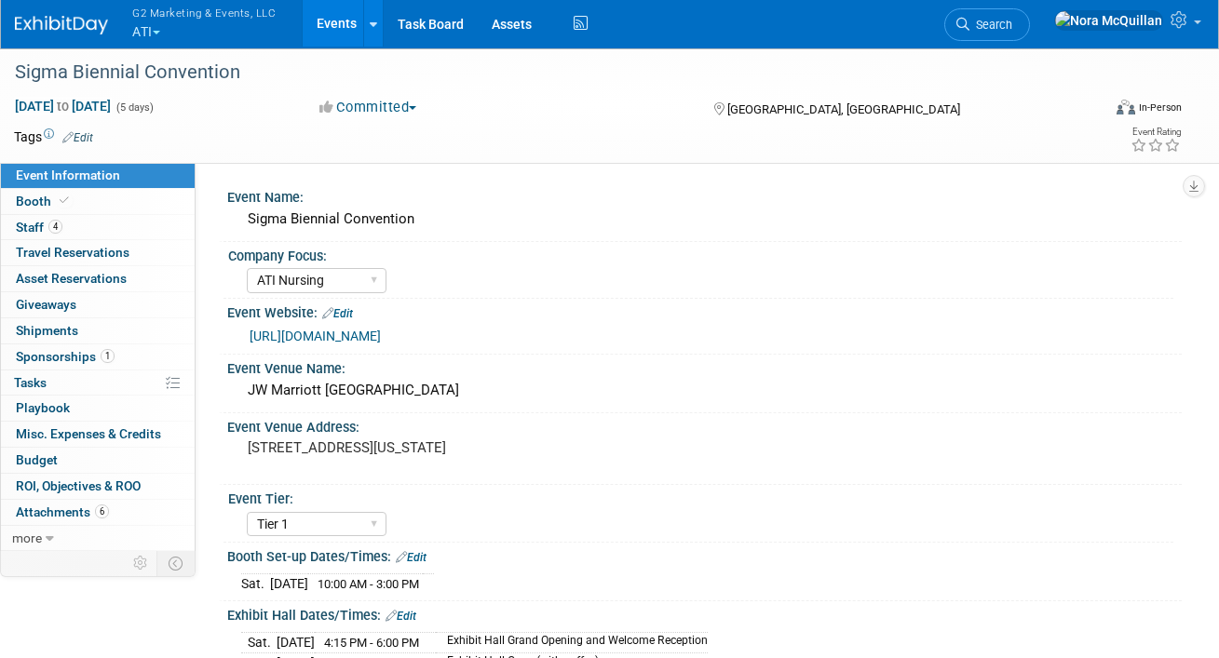
select select "ATI Nursing"
select select "Tier 1"
click at [90, 198] on link "Booth" at bounding box center [98, 201] width 194 height 25
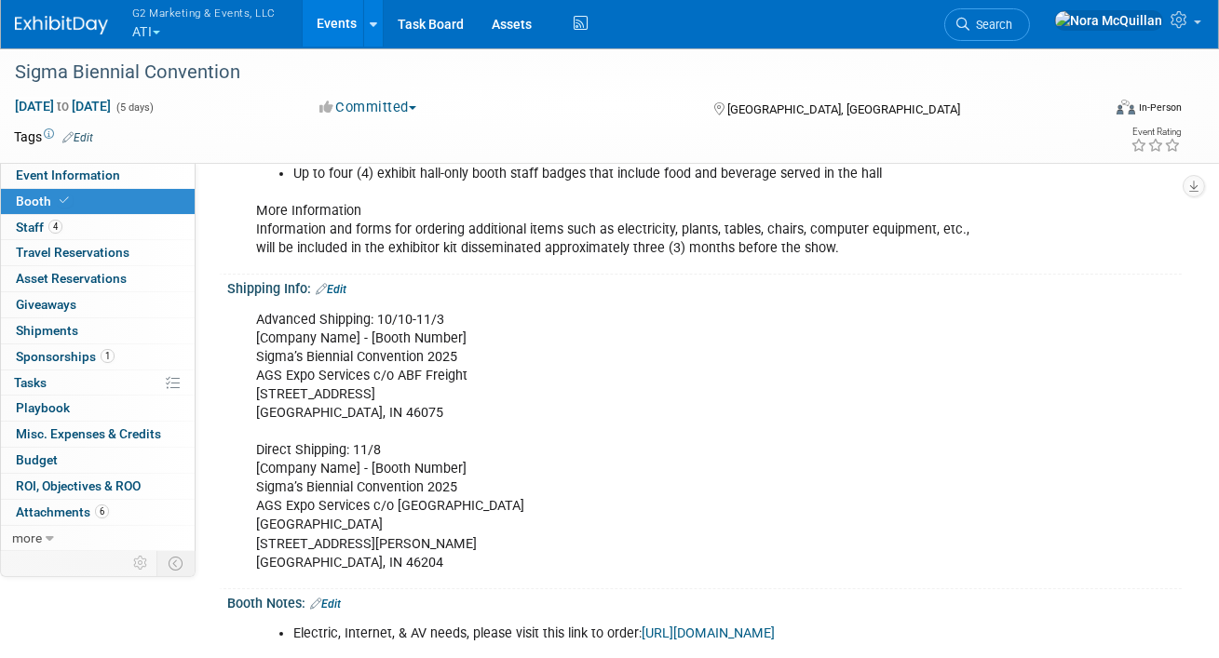
scroll to position [457, 0]
click at [117, 166] on link "Event Information" at bounding box center [98, 175] width 194 height 25
select select "ATI Nursing"
select select "Tier 1"
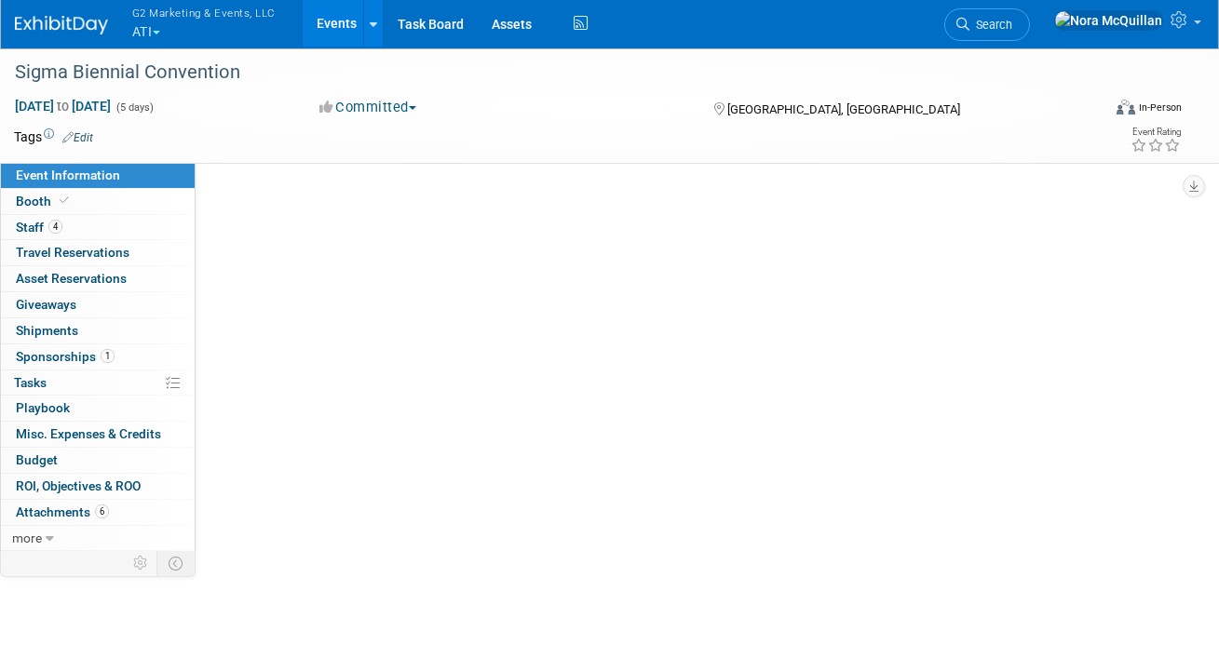
scroll to position [0, 0]
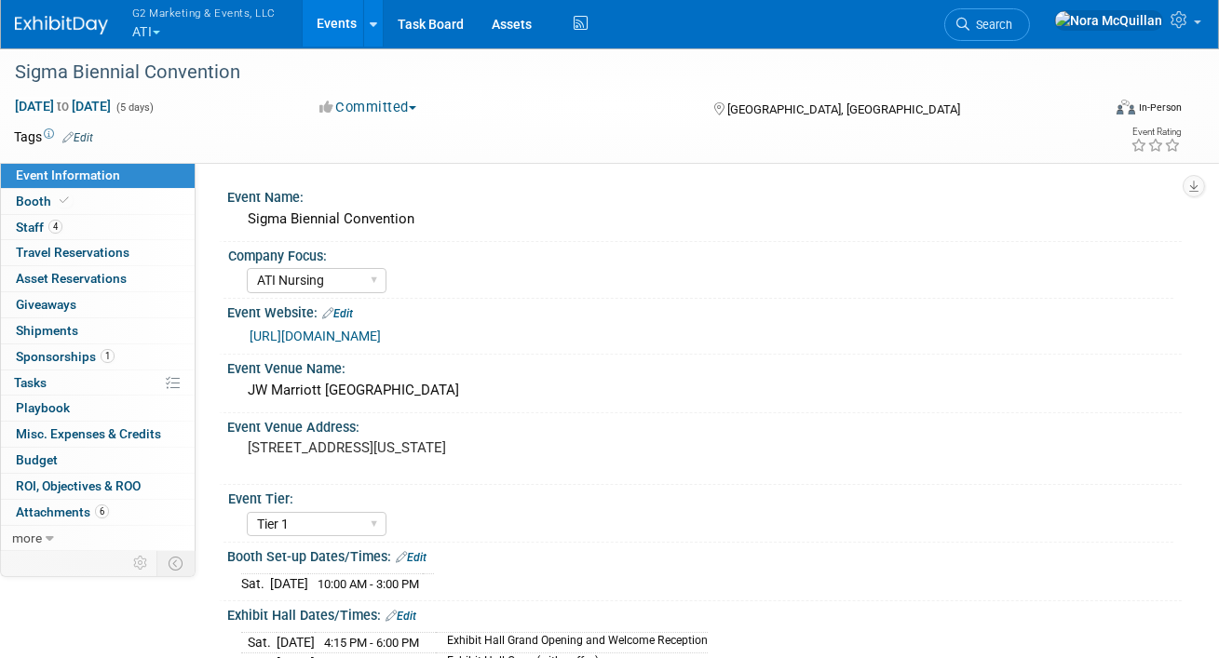
click at [101, 180] on span "Event Information" at bounding box center [68, 175] width 104 height 15
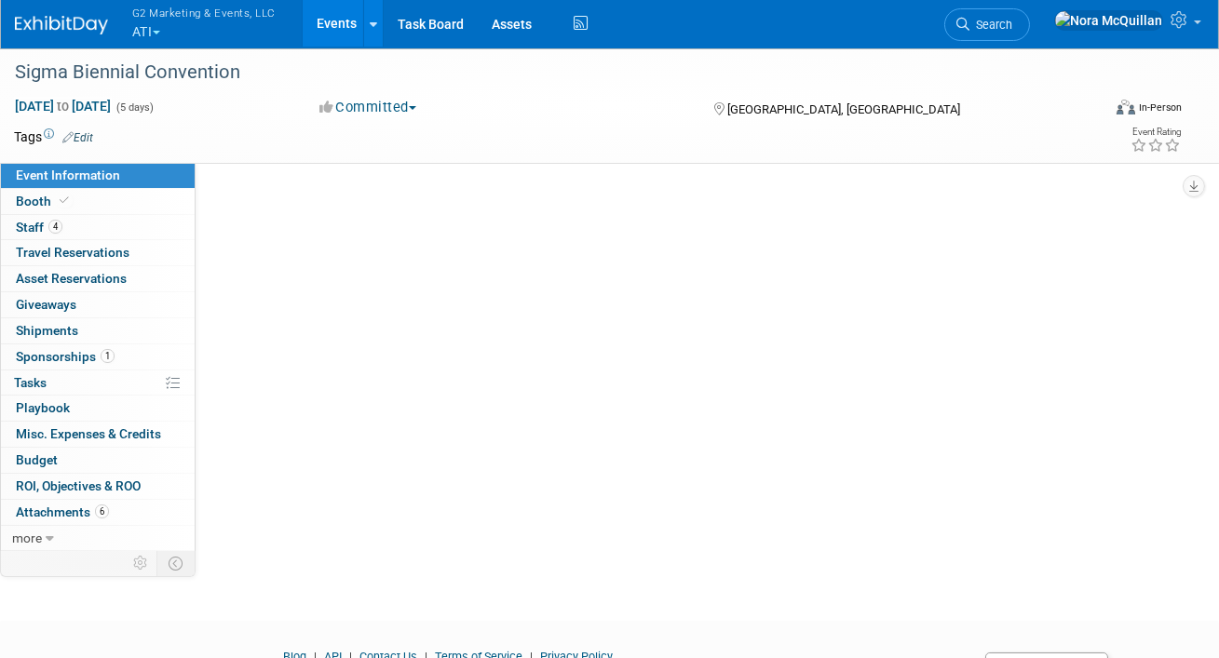
select select "ATI Nursing"
select select "Tier 1"
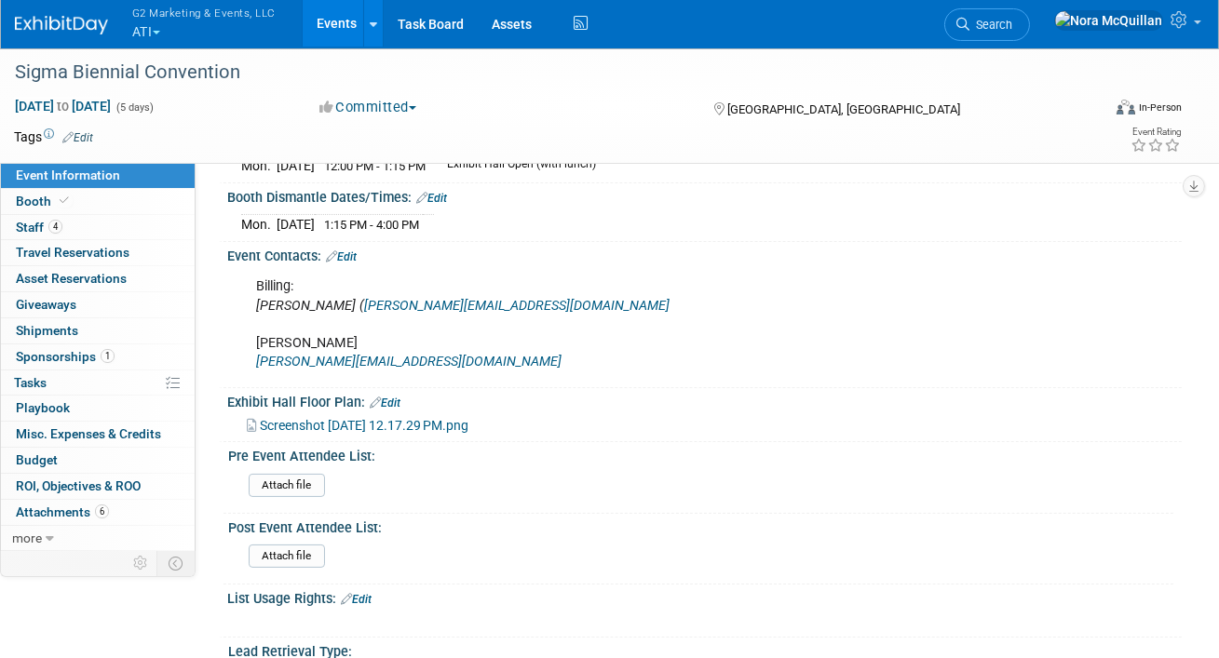
scroll to position [577, 0]
click at [343, 419] on span "Screenshot 2025-10-09 at 12.17.29 PM.png" at bounding box center [364, 426] width 209 height 15
click at [96, 204] on link "Booth" at bounding box center [98, 201] width 194 height 25
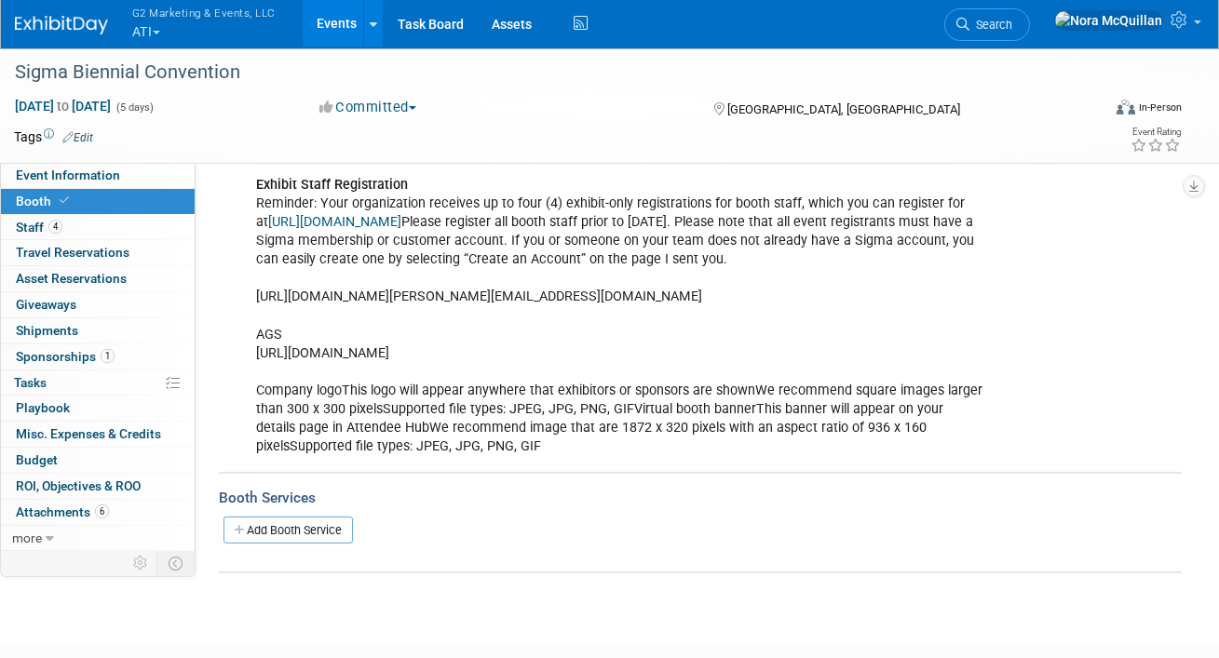
scroll to position [1071, 0]
click at [401, 219] on link "https://cvent.me/B9Q3oD?rt=e_VI1CP790-6ffmDICPwbg&RefId=Exhibitor" at bounding box center [334, 224] width 133 height 16
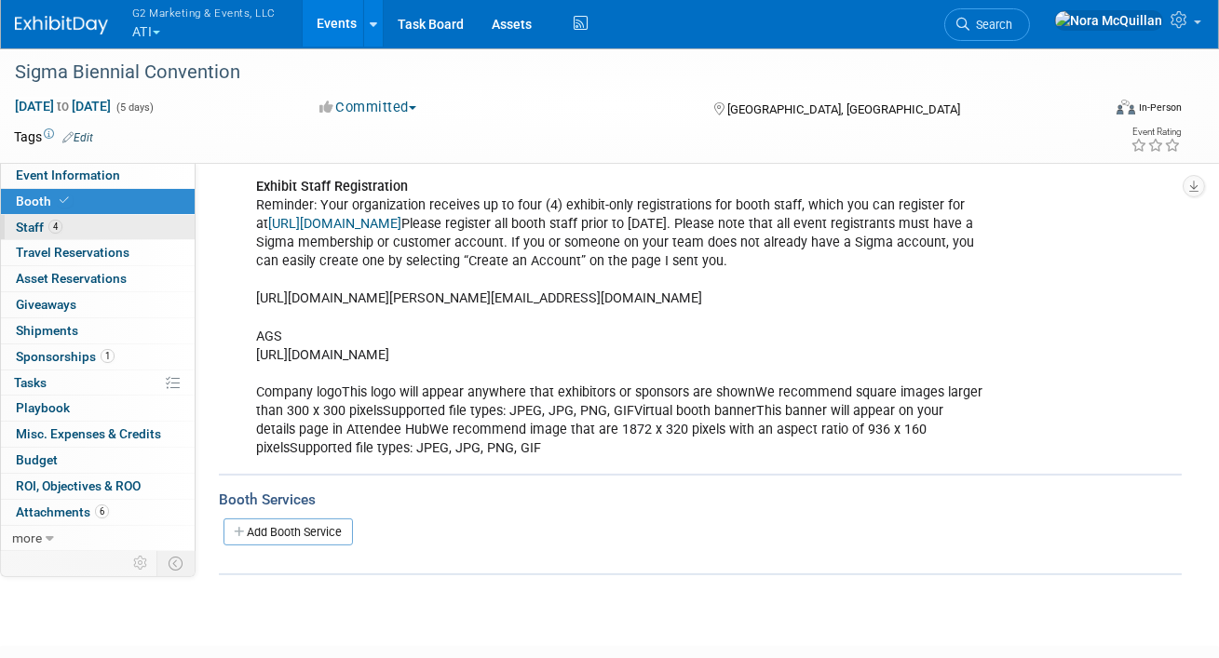
click at [132, 224] on link "4 Staff 4" at bounding box center [98, 227] width 194 height 25
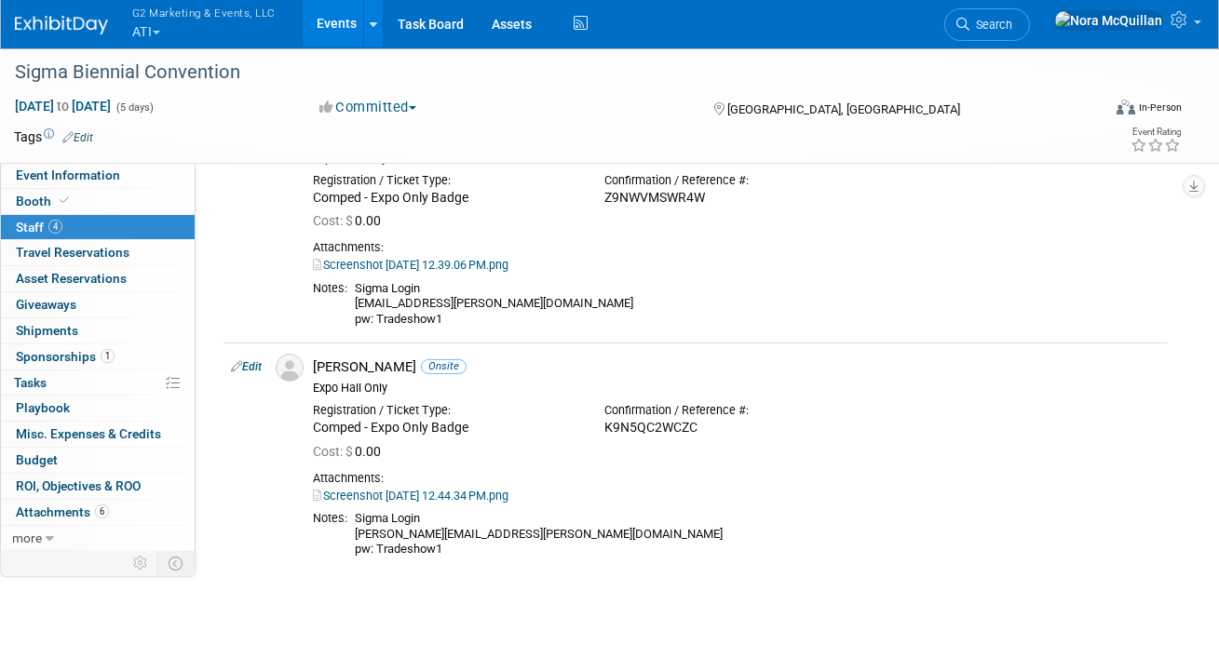
scroll to position [587, 0]
click at [326, 16] on link "Events" at bounding box center [337, 23] width 68 height 47
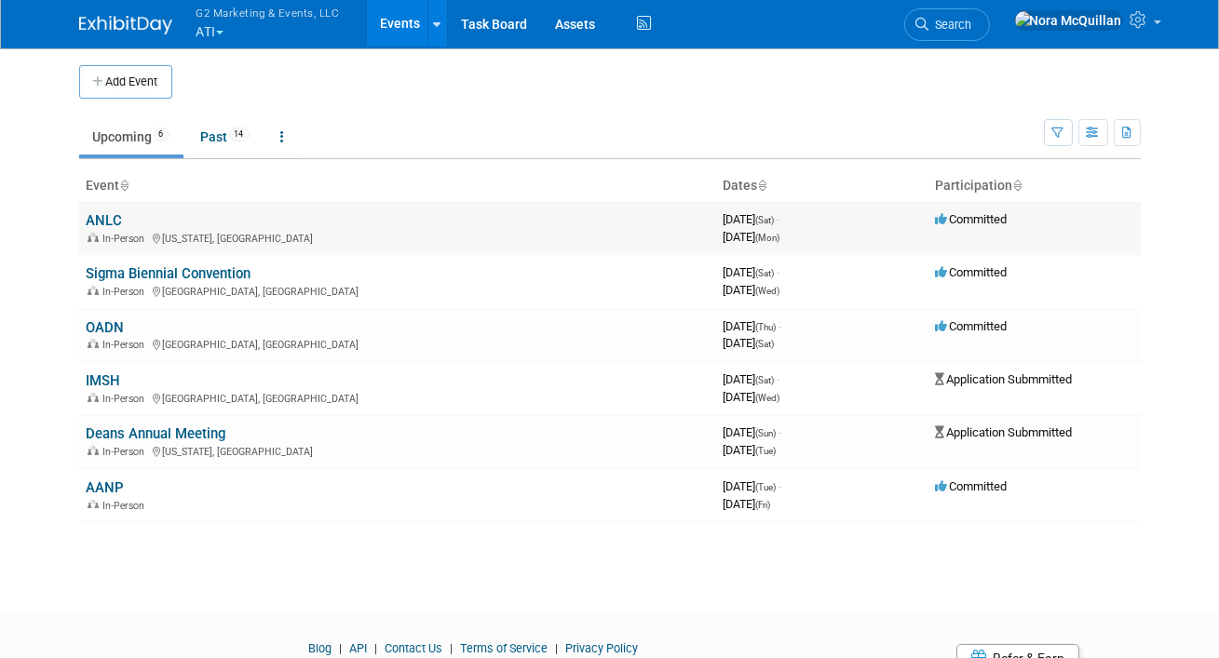
click at [97, 217] on link "ANLC" at bounding box center [105, 220] width 36 height 17
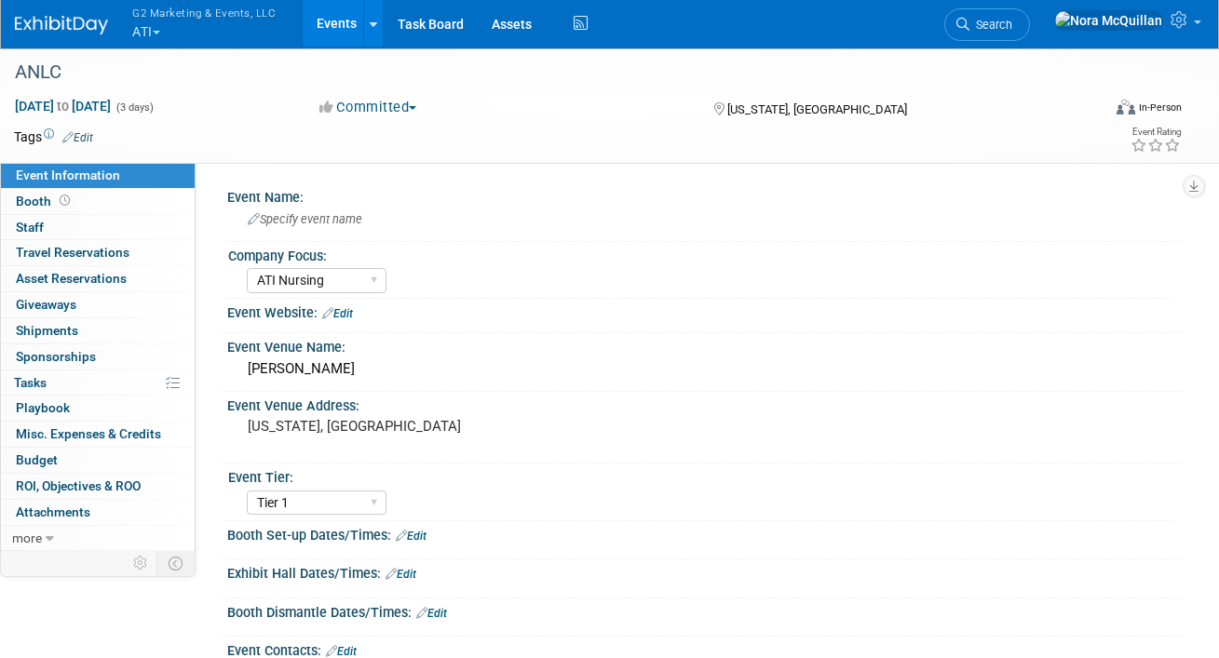
select select "ATI Nursing"
select select "Tier 1"
click at [70, 206] on span "Booth" at bounding box center [45, 201] width 58 height 15
